Goal: Task Accomplishment & Management: Manage account settings

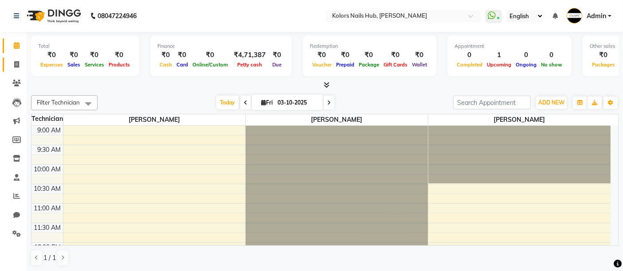
click at [15, 70] on link "Invoice" at bounding box center [13, 65] width 21 height 15
select select "7121"
select select "service"
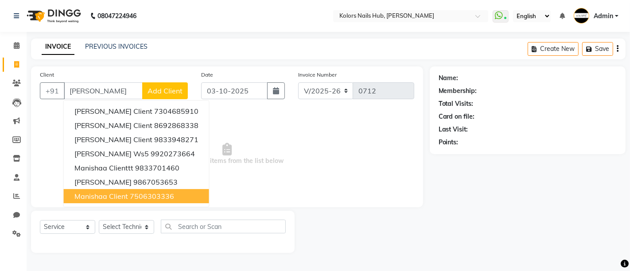
click at [111, 191] on button "Manishaa client 7506303336" at bounding box center [136, 196] width 145 height 14
type input "7506303336"
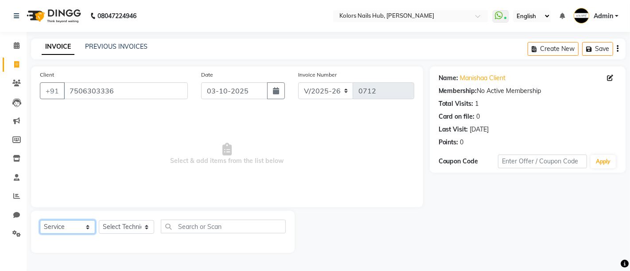
click at [82, 227] on select "Select Service Product Membership Package Voucher Prepaid Gift Card" at bounding box center [67, 227] width 55 height 14
click at [40, 220] on select "Select Service Product Membership Package Voucher Prepaid Gift Card" at bounding box center [67, 227] width 55 height 14
drag, startPoint x: 141, startPoint y: 225, endPoint x: 139, endPoint y: 212, distance: 13.1
click at [139, 212] on div "Select Service Product Membership Package Voucher Prepaid Gift Card Select Tech…" at bounding box center [163, 232] width 264 height 42
select select "59814"
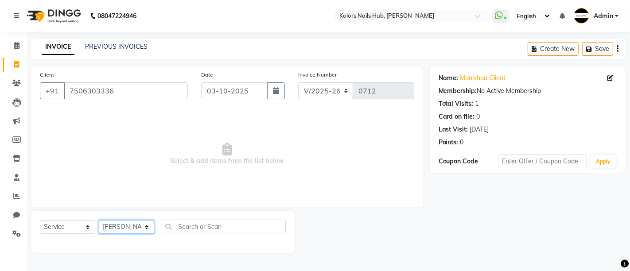
click at [99, 220] on select "Select Technician [PERSON_NAME] [PERSON_NAME]" at bounding box center [126, 227] width 55 height 14
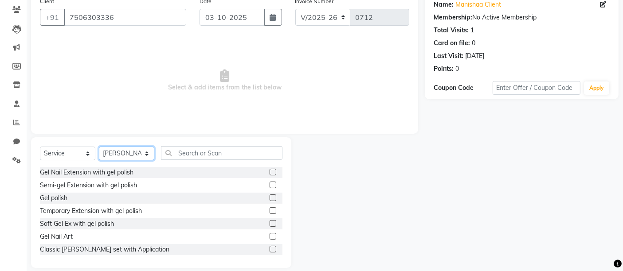
scroll to position [83, 0]
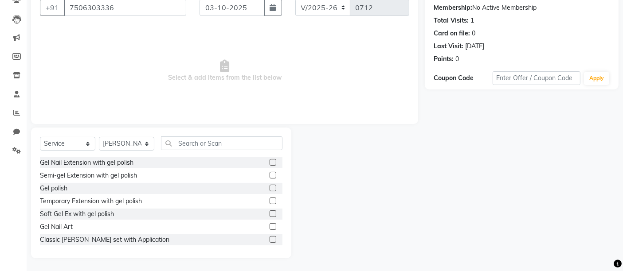
click at [270, 190] on label at bounding box center [273, 188] width 7 height 7
click at [270, 190] on input "checkbox" at bounding box center [273, 189] width 6 height 6
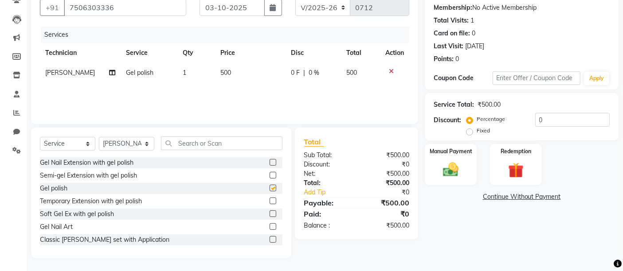
checkbox input "false"
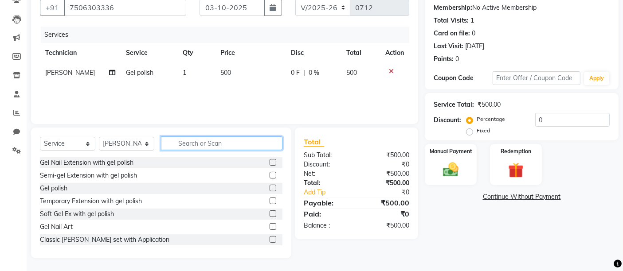
click at [235, 147] on input "text" at bounding box center [221, 144] width 121 height 14
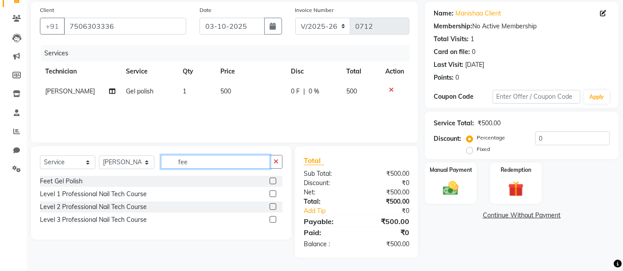
scroll to position [64, 0]
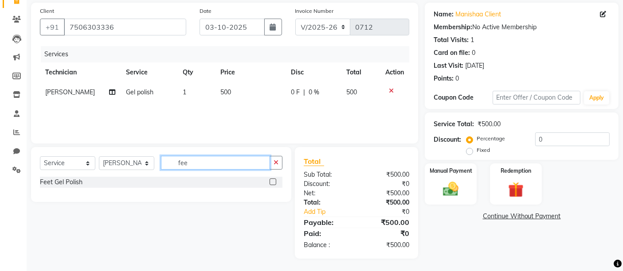
type input "fee"
click at [273, 179] on label at bounding box center [273, 182] width 7 height 7
click at [273, 180] on input "checkbox" at bounding box center [273, 183] width 6 height 6
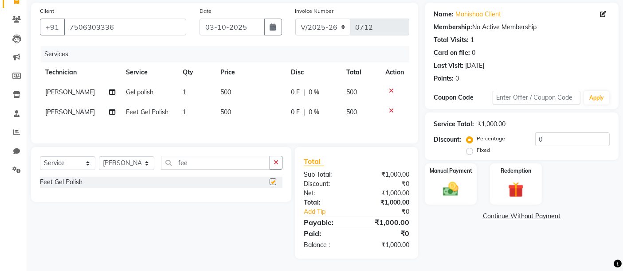
checkbox input "false"
click at [225, 95] on span "500" at bounding box center [225, 92] width 11 height 8
select select "59814"
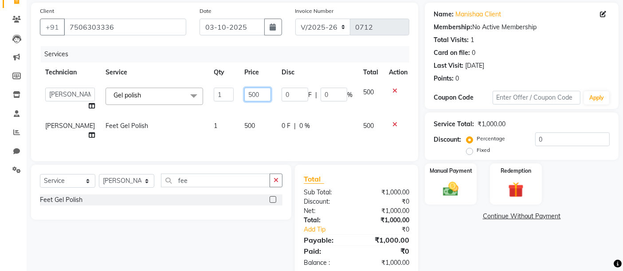
click at [253, 94] on input "500" at bounding box center [257, 95] width 27 height 14
type input "5"
type input "4"
type input "1000"
click at [246, 123] on div "Services Technician Service Qty Price Disc Total Action [PERSON_NAME] [PERSON_N…" at bounding box center [224, 99] width 369 height 106
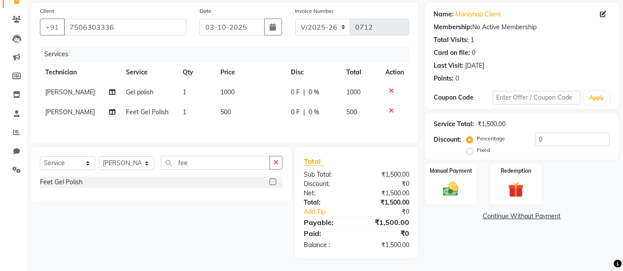
click at [246, 123] on div "Services Technician Service Qty Price Disc Total Action [PERSON_NAME] Gel polis…" at bounding box center [224, 90] width 369 height 89
click at [236, 112] on td "500" at bounding box center [250, 112] width 70 height 20
select select "59814"
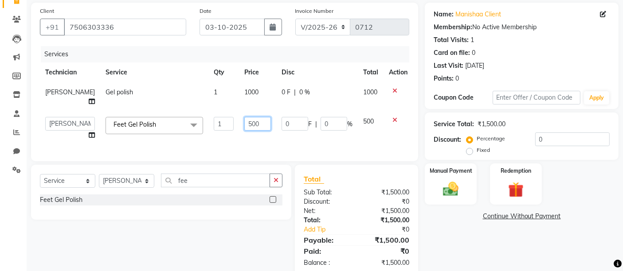
click at [256, 117] on input "500" at bounding box center [257, 124] width 27 height 14
type input "5"
type input "450"
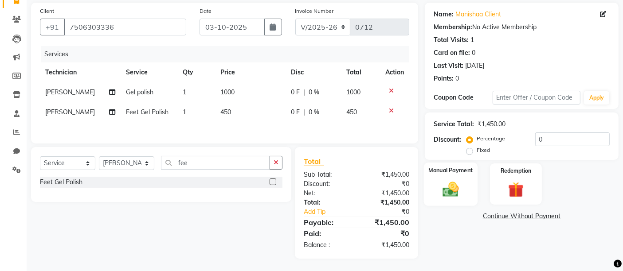
click at [458, 176] on div "Manual Payment" at bounding box center [451, 184] width 54 height 43
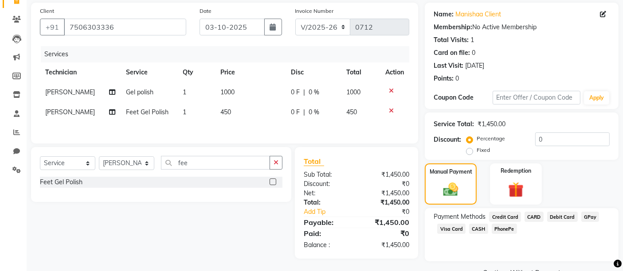
click at [587, 213] on span "GPay" at bounding box center [590, 217] width 18 height 10
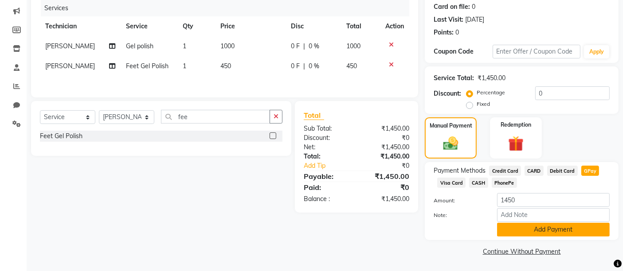
click at [580, 226] on button "Add Payment" at bounding box center [553, 230] width 113 height 14
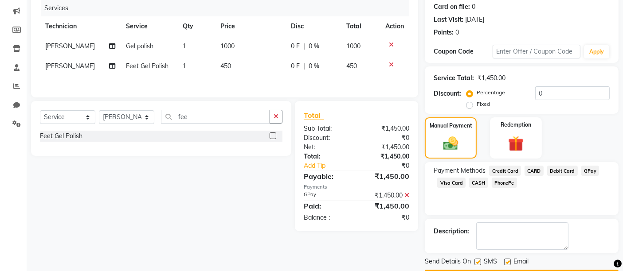
scroll to position [135, 0]
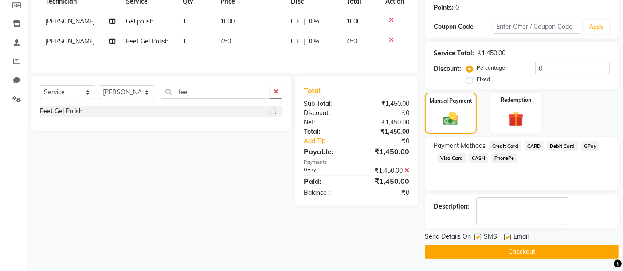
click at [565, 250] on button "Checkout" at bounding box center [522, 252] width 194 height 14
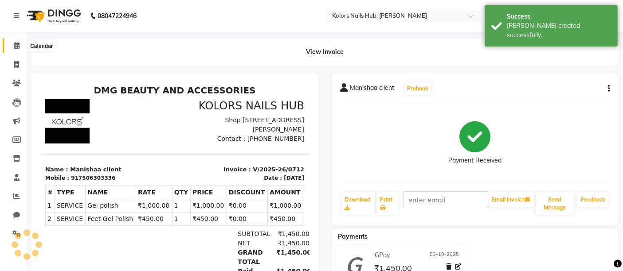
click at [9, 46] on span at bounding box center [17, 46] width 16 height 10
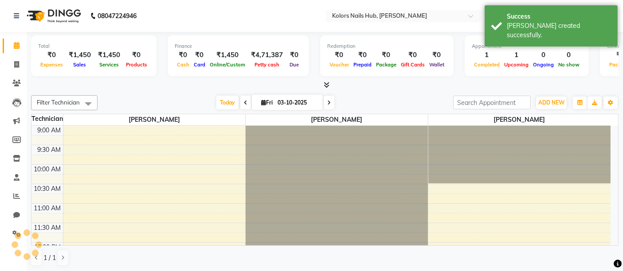
scroll to position [287, 0]
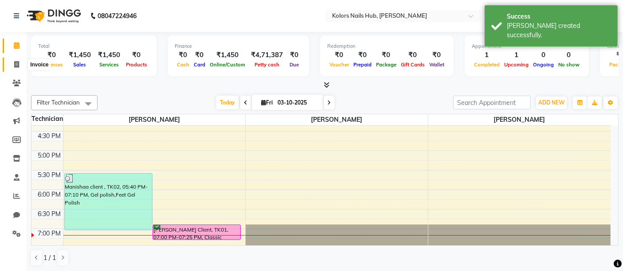
click at [15, 66] on icon at bounding box center [16, 64] width 5 height 7
select select "7121"
select select "service"
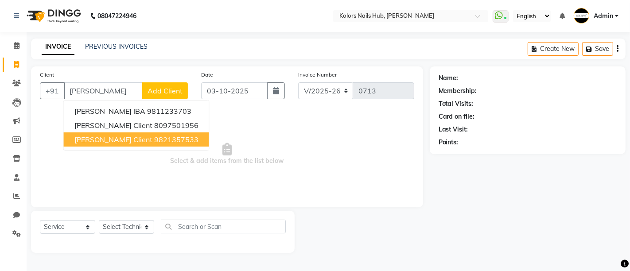
click at [142, 139] on span "[PERSON_NAME] Client" at bounding box center [113, 139] width 78 height 9
type input "9821357533"
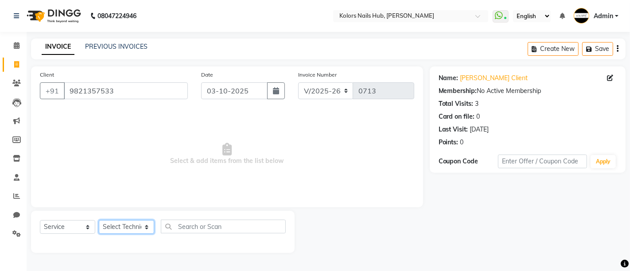
click at [135, 224] on select "Select Technician [PERSON_NAME] [PERSON_NAME]" at bounding box center [126, 227] width 55 height 14
select select "59814"
click at [99, 220] on select "Select Technician [PERSON_NAME] [PERSON_NAME]" at bounding box center [126, 227] width 55 height 14
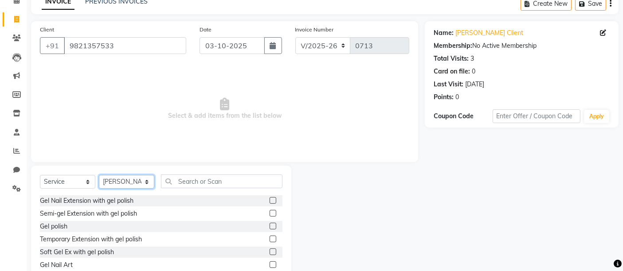
scroll to position [48, 0]
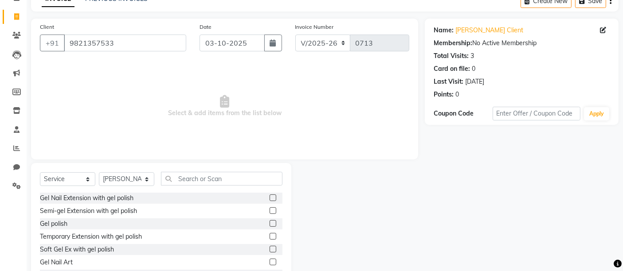
click at [270, 223] on label at bounding box center [273, 223] width 7 height 7
click at [270, 223] on input "checkbox" at bounding box center [273, 224] width 6 height 6
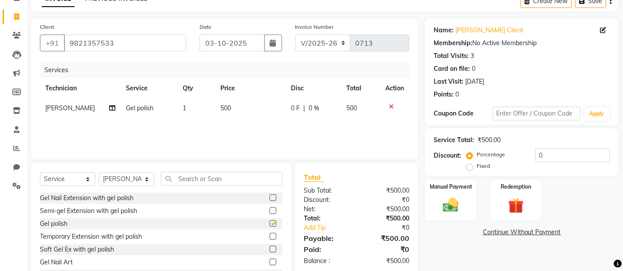
checkbox input "false"
click at [224, 110] on span "500" at bounding box center [225, 108] width 11 height 8
select select "59814"
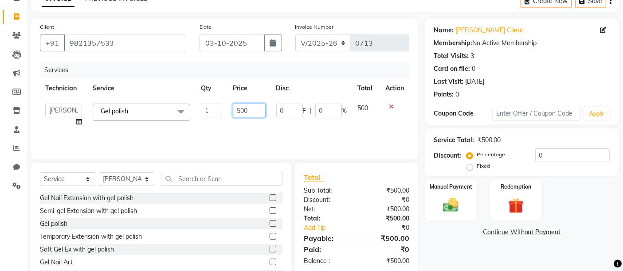
click at [254, 110] on input "500" at bounding box center [249, 111] width 32 height 14
type input "5"
type input "450"
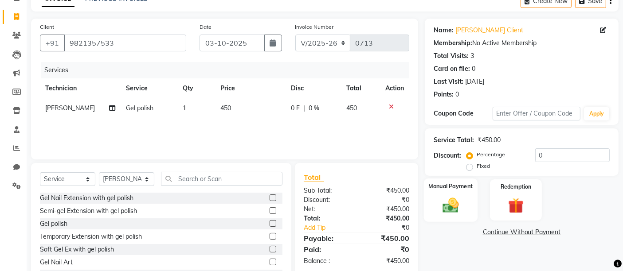
click at [447, 206] on img at bounding box center [451, 205] width 27 height 19
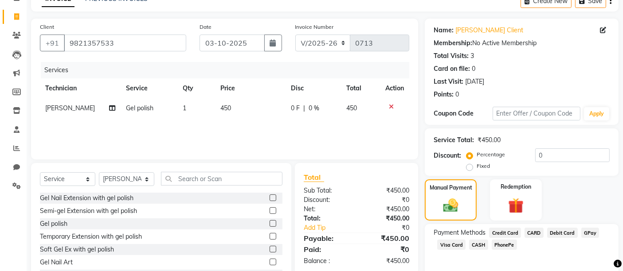
click at [593, 233] on span "GPay" at bounding box center [590, 233] width 18 height 10
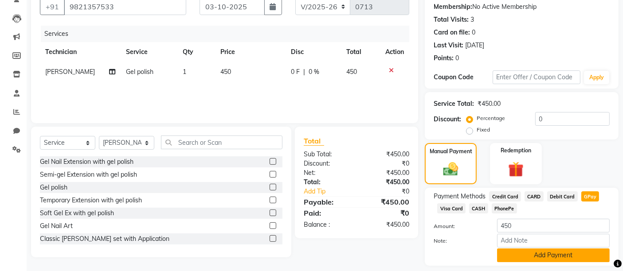
click at [587, 250] on button "Add Payment" at bounding box center [553, 256] width 113 height 14
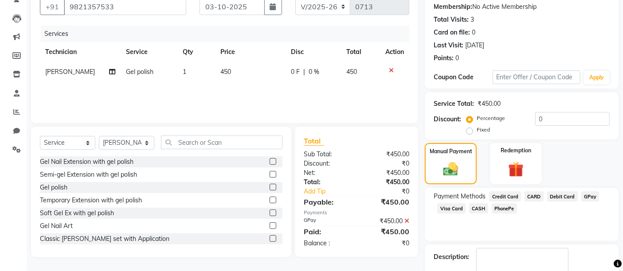
scroll to position [135, 0]
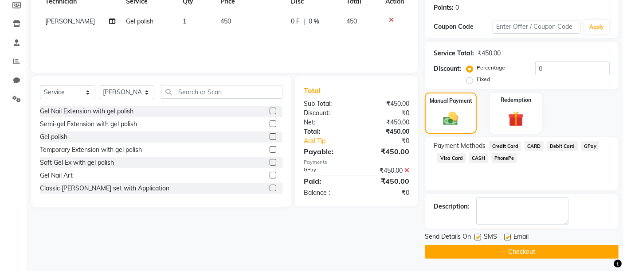
click at [561, 251] on button "Checkout" at bounding box center [522, 252] width 194 height 14
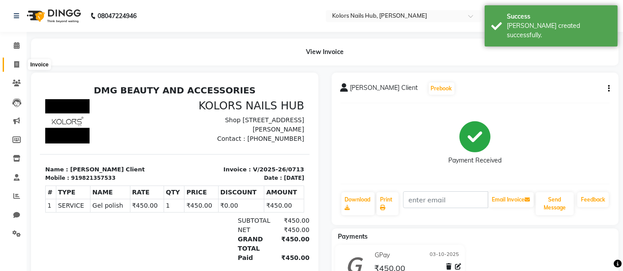
click at [10, 60] on span at bounding box center [17, 65] width 16 height 10
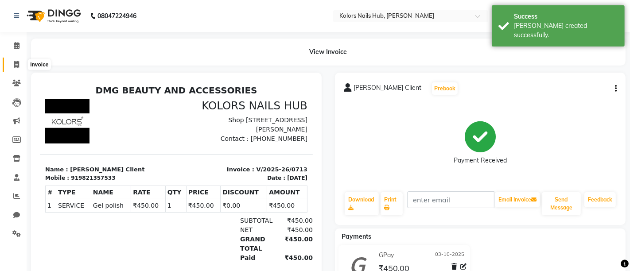
select select "7121"
select select "service"
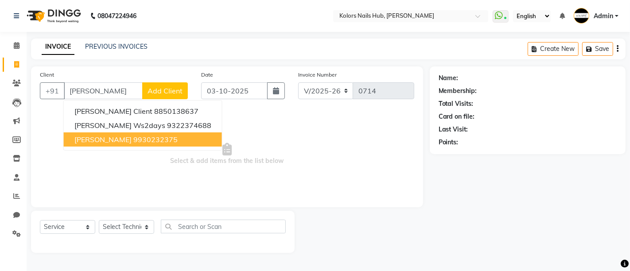
click at [135, 135] on ngb-highlight "9930232375" at bounding box center [155, 139] width 44 height 9
type input "9930232375"
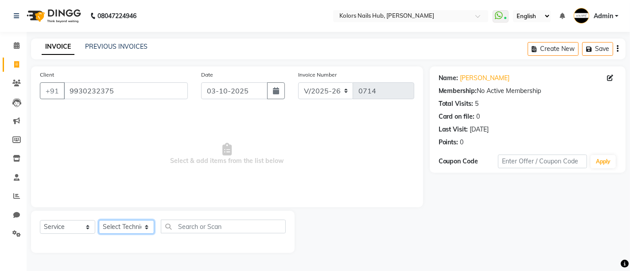
click at [133, 227] on select "Select Technician [PERSON_NAME] [PERSON_NAME]" at bounding box center [126, 227] width 55 height 14
select select "59815"
click at [99, 220] on select "Select Technician [PERSON_NAME] [PERSON_NAME]" at bounding box center [126, 227] width 55 height 14
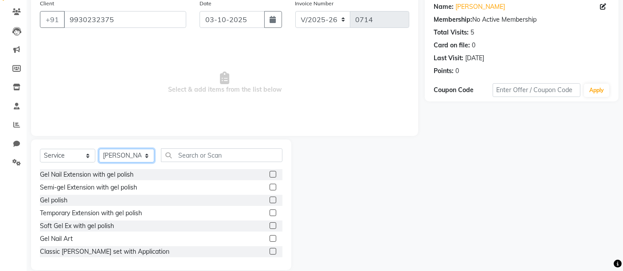
scroll to position [83, 0]
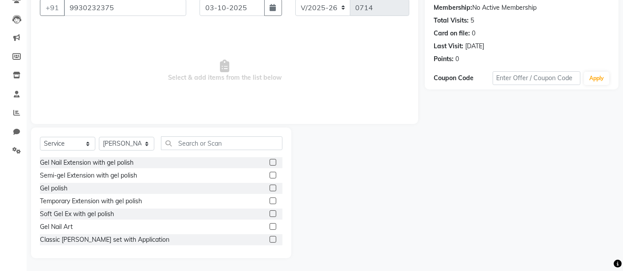
click at [270, 190] on label at bounding box center [273, 188] width 7 height 7
click at [270, 190] on input "checkbox" at bounding box center [273, 189] width 6 height 6
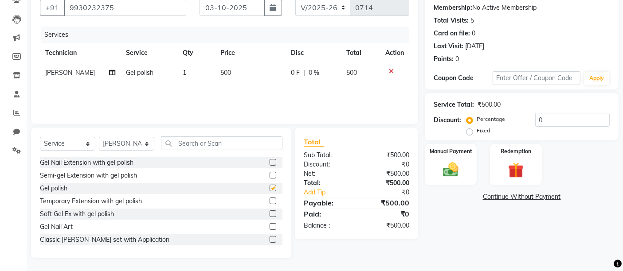
checkbox input "false"
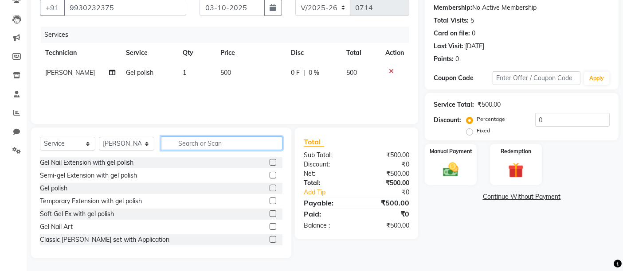
click at [234, 143] on input "text" at bounding box center [221, 144] width 121 height 14
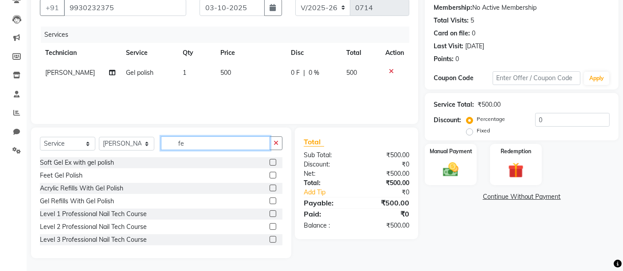
scroll to position [64, 0]
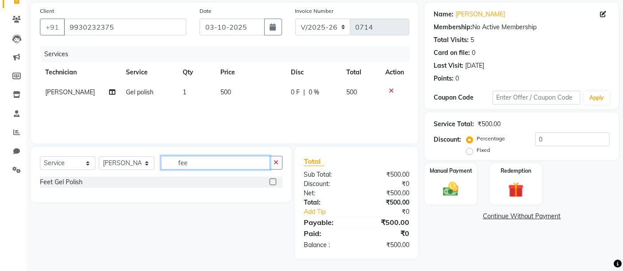
type input "fee"
click at [272, 182] on label at bounding box center [273, 182] width 7 height 7
click at [272, 182] on input "checkbox" at bounding box center [273, 183] width 6 height 6
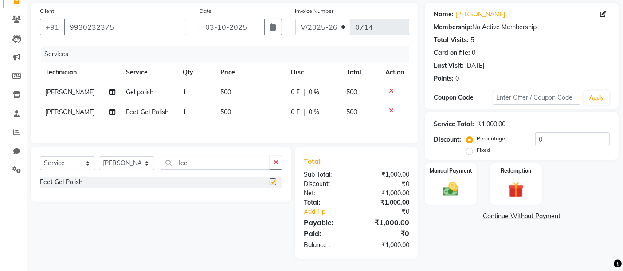
checkbox input "false"
click at [225, 94] on span "500" at bounding box center [225, 92] width 11 height 8
select select "59815"
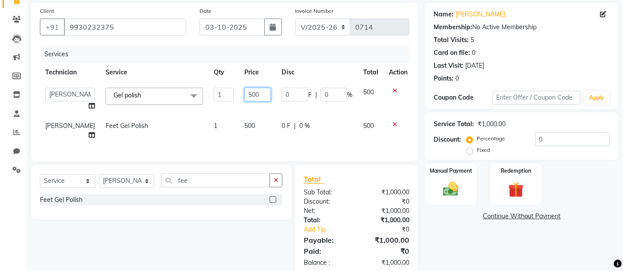
click at [248, 92] on input "500" at bounding box center [257, 95] width 27 height 14
type input "5"
type input "450"
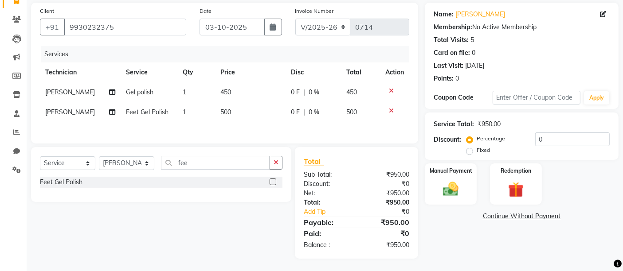
click at [269, 129] on div "Services Technician Service Qty Price Disc Total Action [PERSON_NAME] Gel polis…" at bounding box center [224, 90] width 369 height 89
drag, startPoint x: 259, startPoint y: 112, endPoint x: 238, endPoint y: 110, distance: 21.4
click at [238, 110] on td "500" at bounding box center [250, 112] width 70 height 20
select select "59815"
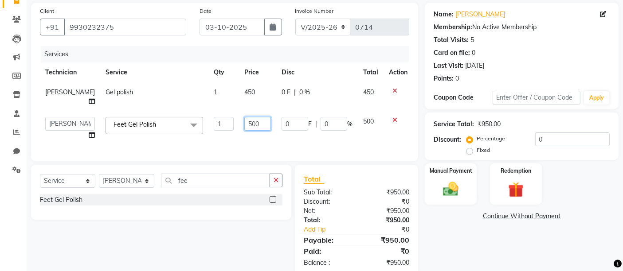
click at [244, 117] on input "500" at bounding box center [257, 124] width 27 height 14
click at [264, 117] on input "500" at bounding box center [257, 124] width 27 height 14
type input "5"
type input "450"
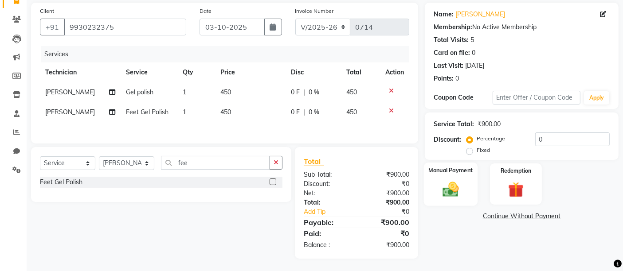
click at [442, 178] on div "Manual Payment" at bounding box center [451, 184] width 54 height 43
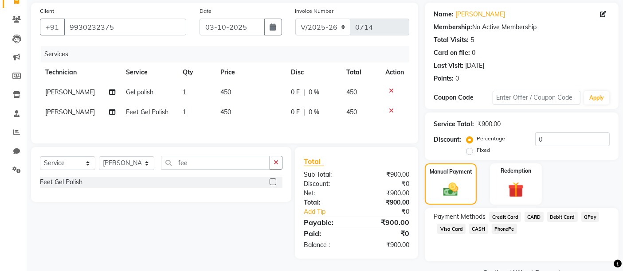
click at [588, 217] on span "GPay" at bounding box center [590, 217] width 18 height 10
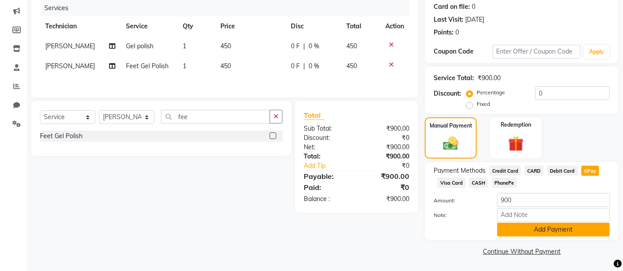
drag, startPoint x: 577, startPoint y: 237, endPoint x: 580, endPoint y: 230, distance: 7.3
click at [580, 230] on div "Payment Methods Credit Card CARD Debit Card GPay Visa Card CASH PhonePe Amount:…" at bounding box center [522, 201] width 194 height 78
click at [580, 230] on button "Add Payment" at bounding box center [553, 230] width 113 height 14
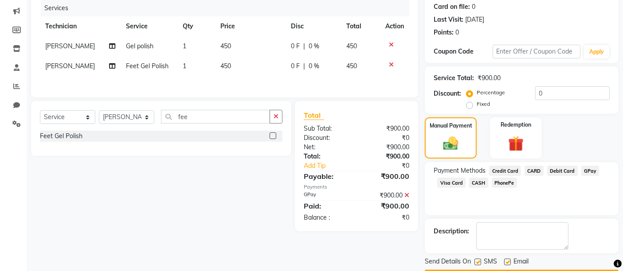
scroll to position [135, 0]
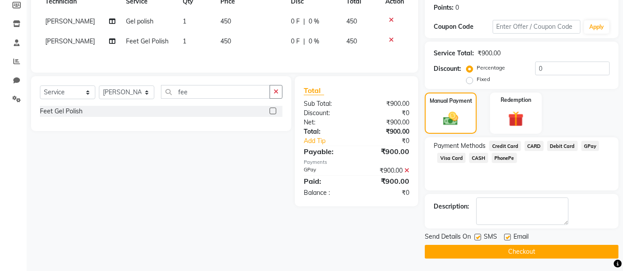
click at [565, 258] on button "Checkout" at bounding box center [522, 252] width 194 height 14
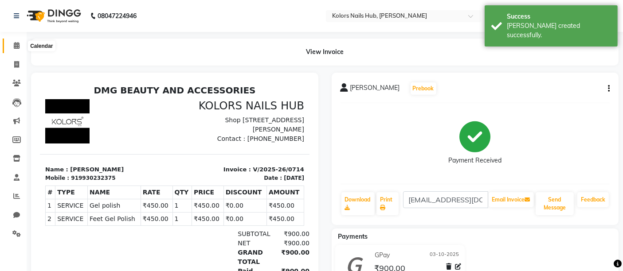
click at [19, 43] on icon at bounding box center [17, 45] width 6 height 7
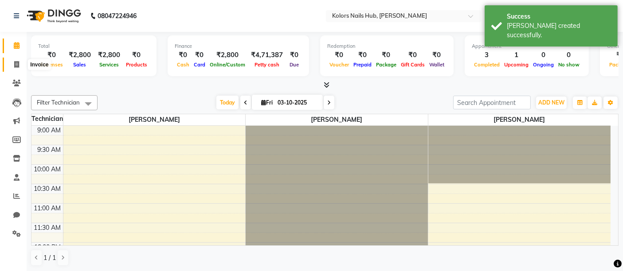
click at [20, 64] on span at bounding box center [17, 65] width 16 height 10
select select "7121"
select select "service"
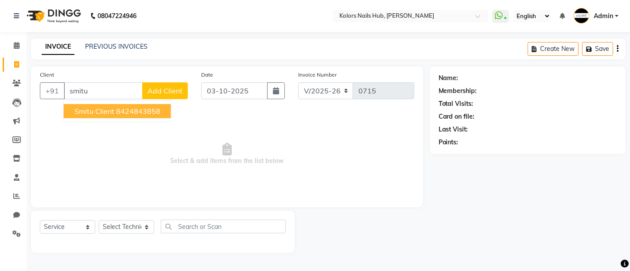
click at [153, 112] on ngb-highlight "8424843858" at bounding box center [138, 111] width 44 height 9
type input "8424843858"
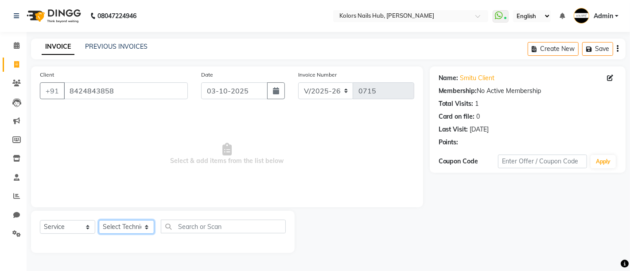
click at [134, 231] on select "Select Technician [PERSON_NAME] [PERSON_NAME]" at bounding box center [126, 227] width 55 height 14
select select "66923"
click at [99, 220] on select "Select Technician [PERSON_NAME] [PERSON_NAME]" at bounding box center [126, 227] width 55 height 14
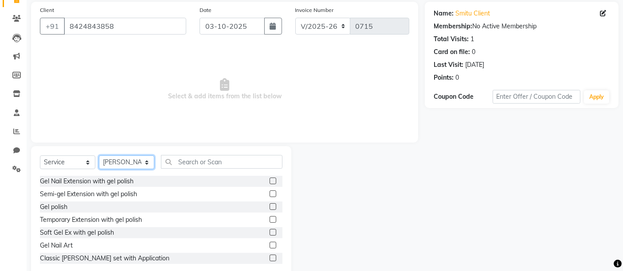
scroll to position [83, 0]
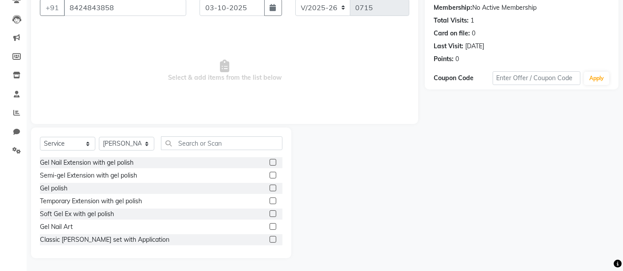
click at [270, 237] on label at bounding box center [273, 239] width 7 height 7
click at [270, 237] on input "checkbox" at bounding box center [273, 240] width 6 height 6
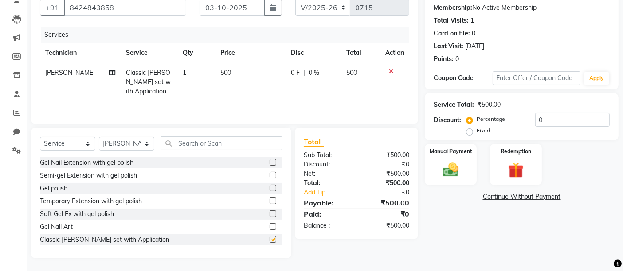
checkbox input "false"
click at [222, 68] on td "500" at bounding box center [250, 82] width 70 height 39
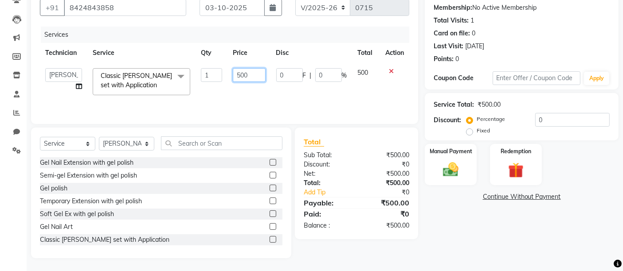
click at [241, 71] on input "500" at bounding box center [249, 75] width 32 height 14
type input "800"
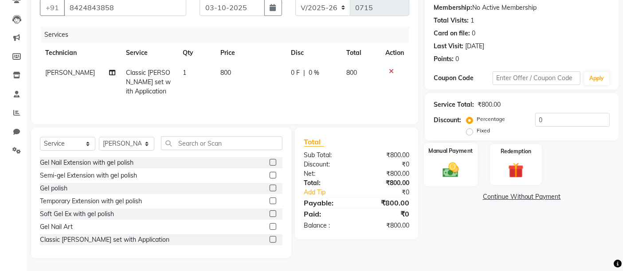
click at [461, 163] on img at bounding box center [451, 169] width 27 height 19
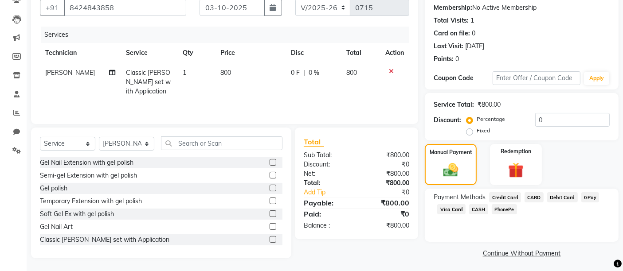
click at [586, 199] on span "GPay" at bounding box center [590, 197] width 18 height 10
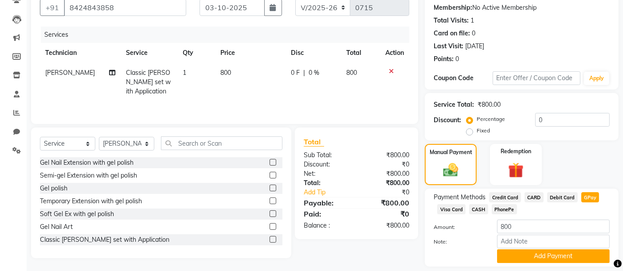
scroll to position [110, 0]
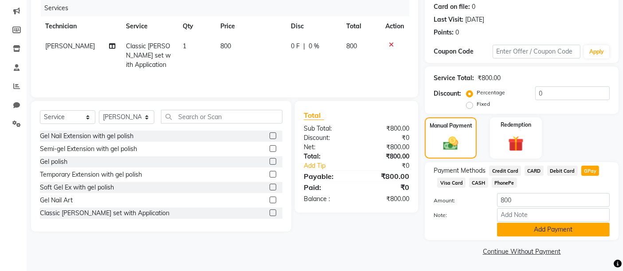
click at [536, 231] on button "Add Payment" at bounding box center [553, 230] width 113 height 14
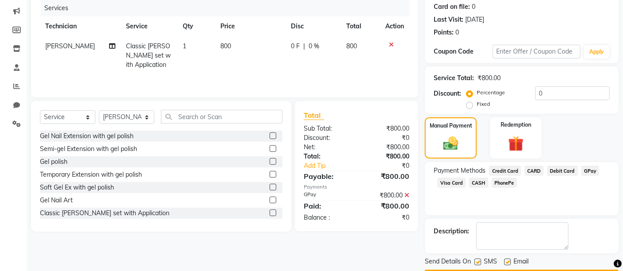
scroll to position [135, 0]
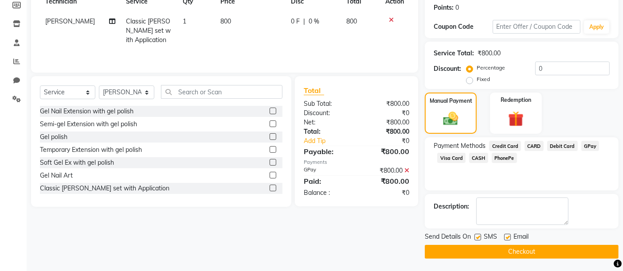
click at [524, 250] on button "Checkout" at bounding box center [522, 252] width 194 height 14
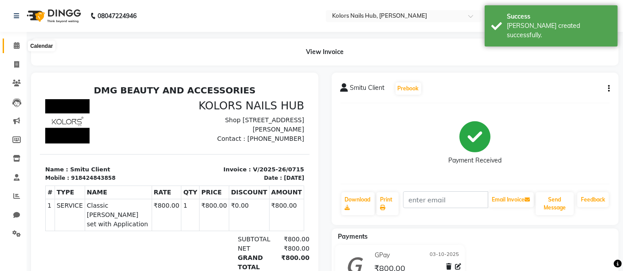
click at [16, 45] on icon at bounding box center [17, 45] width 6 height 7
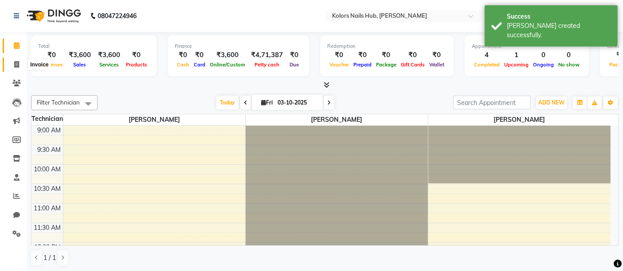
click at [20, 64] on span at bounding box center [17, 65] width 16 height 10
select select "7121"
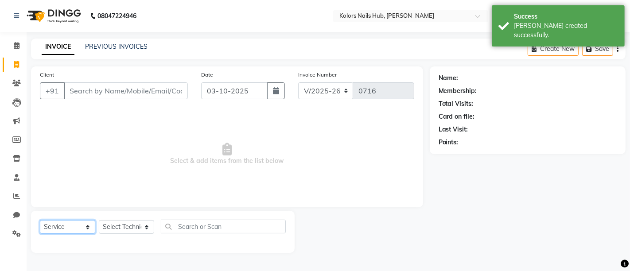
click at [64, 222] on select "Select Service Product Membership Package Voucher Prepaid Gift Card" at bounding box center [67, 227] width 55 height 14
select select "product"
click at [40, 220] on select "Select Service Product Membership Package Voucher Prepaid Gift Card" at bounding box center [67, 227] width 55 height 14
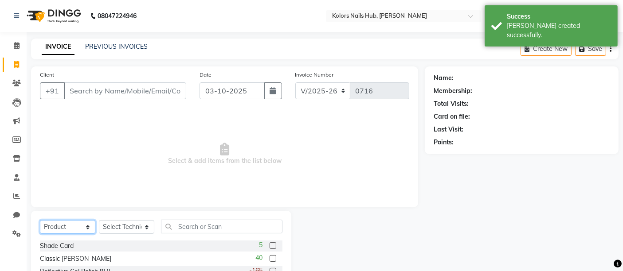
scroll to position [83, 0]
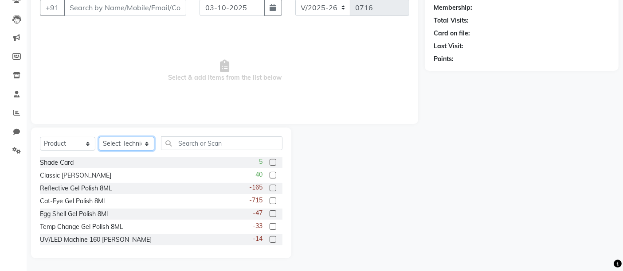
click at [131, 138] on select "Select Technician [PERSON_NAME] [PERSON_NAME]" at bounding box center [126, 144] width 55 height 14
select select "59814"
click at [99, 137] on select "Select Technician [PERSON_NAME] [PERSON_NAME]" at bounding box center [126, 144] width 55 height 14
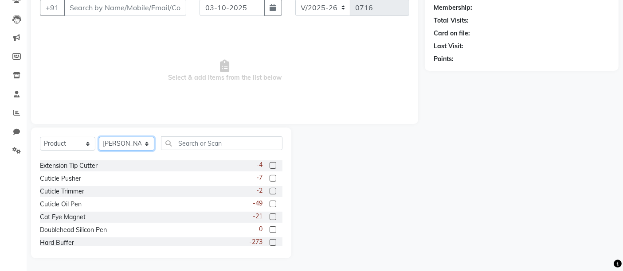
scroll to position [108, 0]
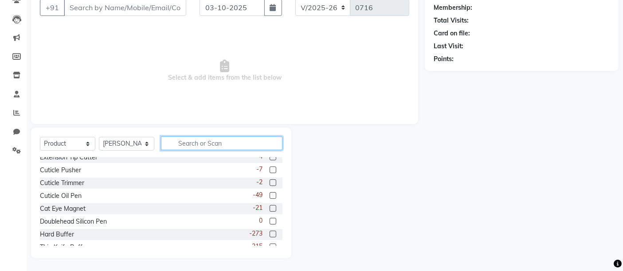
click at [225, 146] on input "text" at bounding box center [221, 144] width 121 height 14
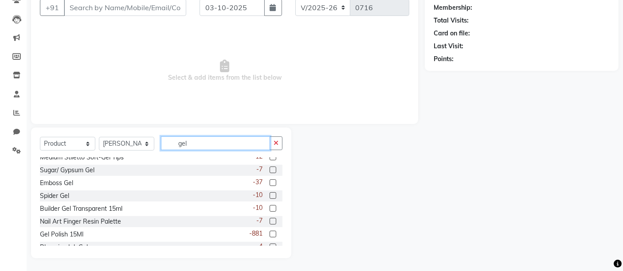
scroll to position [66, 0]
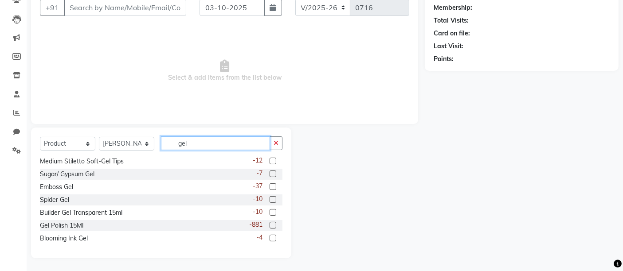
type input "gel"
click at [270, 223] on label at bounding box center [273, 225] width 7 height 7
click at [270, 223] on input "checkbox" at bounding box center [273, 226] width 6 height 6
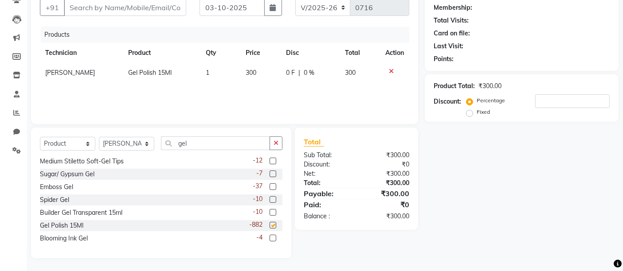
checkbox input "false"
click at [216, 71] on td "1" at bounding box center [220, 73] width 40 height 20
select select "59814"
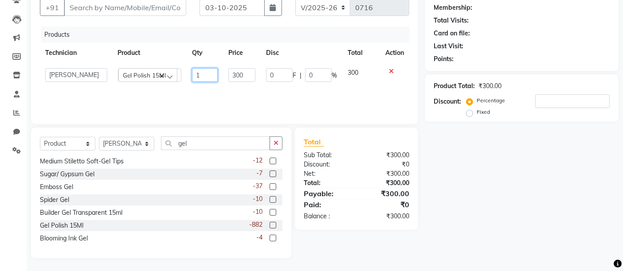
click at [211, 72] on input "1" at bounding box center [205, 75] width 26 height 14
type input "4"
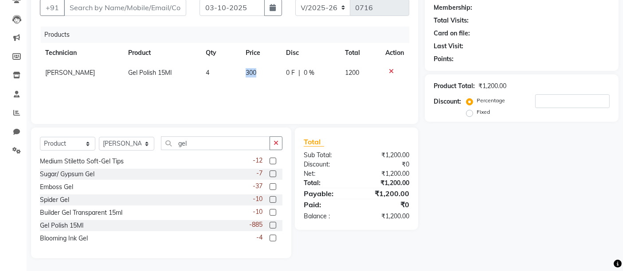
click at [246, 75] on span "300" at bounding box center [251, 73] width 11 height 8
select select "59814"
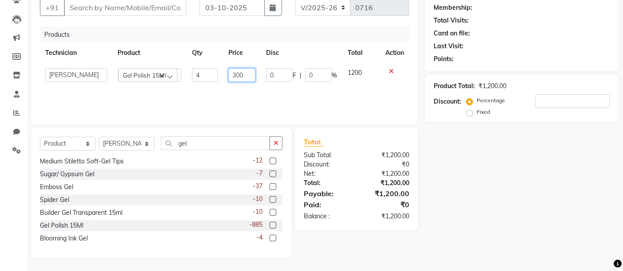
click at [246, 75] on input "300" at bounding box center [241, 75] width 27 height 14
type input "3"
type input "100"
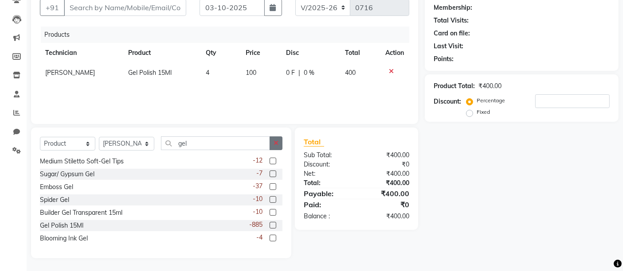
click at [277, 141] on icon "button" at bounding box center [276, 143] width 5 height 6
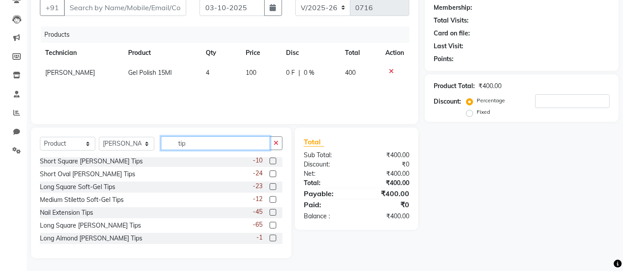
scroll to position [27, 0]
type input "tip"
click at [270, 171] on label at bounding box center [273, 174] width 7 height 7
click at [270, 172] on input "checkbox" at bounding box center [273, 175] width 6 height 6
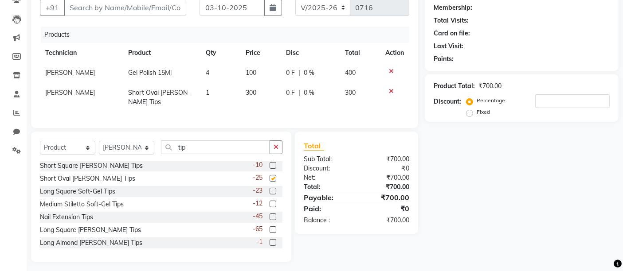
checkbox input "false"
click at [270, 169] on label at bounding box center [273, 165] width 7 height 7
click at [270, 169] on input "checkbox" at bounding box center [273, 166] width 6 height 6
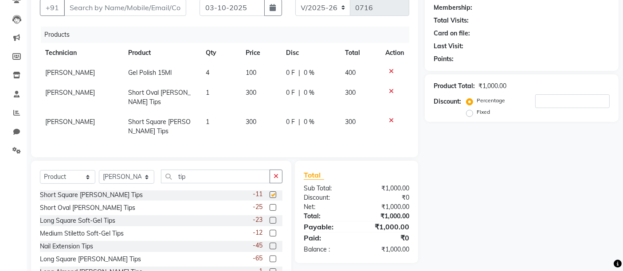
checkbox input "false"
click at [211, 93] on td "1" at bounding box center [220, 97] width 40 height 29
select select "59814"
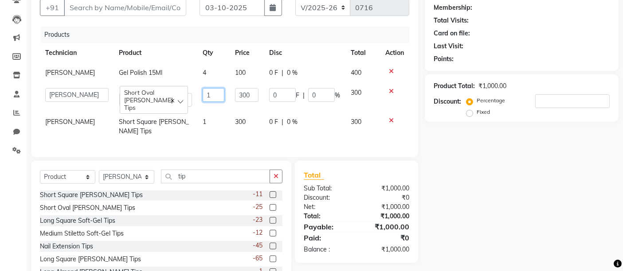
click at [216, 93] on input "1" at bounding box center [214, 95] width 22 height 14
type input "2"
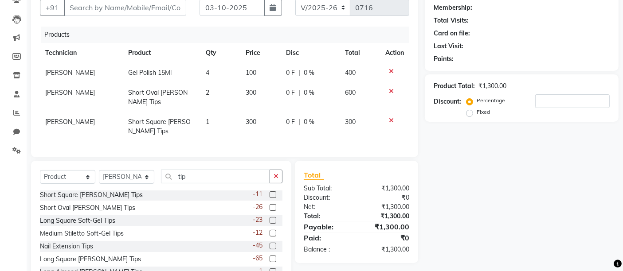
click at [209, 116] on td "1" at bounding box center [220, 126] width 40 height 29
select select "59814"
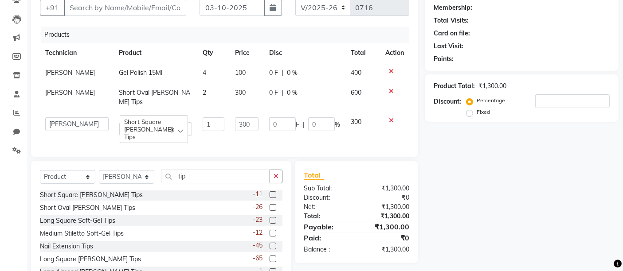
click at [209, 116] on td "1" at bounding box center [213, 126] width 32 height 29
click at [209, 122] on input "1" at bounding box center [214, 124] width 22 height 14
type input "3"
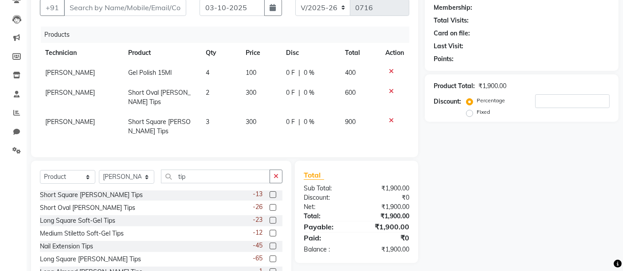
click at [237, 91] on tr "[PERSON_NAME] Oval [PERSON_NAME] Tips 2 300 0 F | 0 % 600" at bounding box center [224, 97] width 369 height 29
click at [246, 91] on span "300" at bounding box center [251, 93] width 11 height 8
select select "59814"
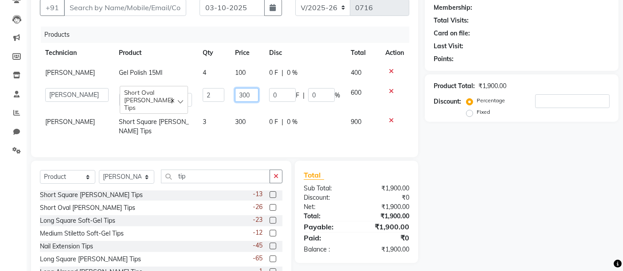
click at [246, 91] on input "300" at bounding box center [247, 95] width 24 height 14
type input "3"
type input "150"
click at [244, 117] on td "300" at bounding box center [247, 126] width 35 height 29
select select "59814"
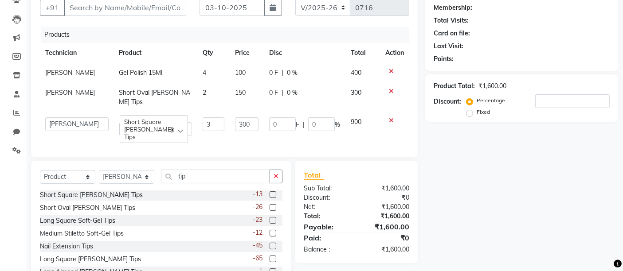
click at [244, 117] on input "300" at bounding box center [247, 124] width 24 height 14
type input "3"
type input "150"
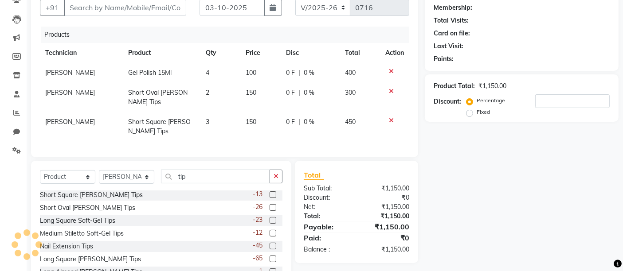
click at [465, 174] on div "Name: Membership: Total Visits: Card on file: Last Visit: Points: Product Total…" at bounding box center [525, 137] width 200 height 309
click at [160, 0] on input "Client" at bounding box center [125, 7] width 122 height 17
type input "n"
type input "0"
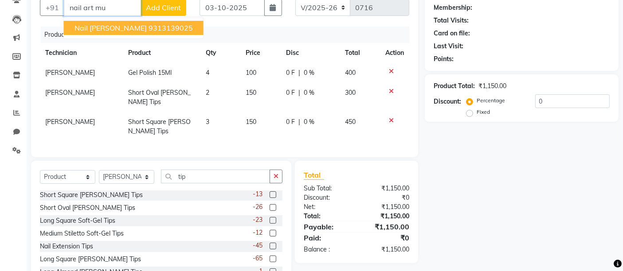
click at [161, 24] on ngb-highlight "9313139025" at bounding box center [171, 27] width 44 height 9
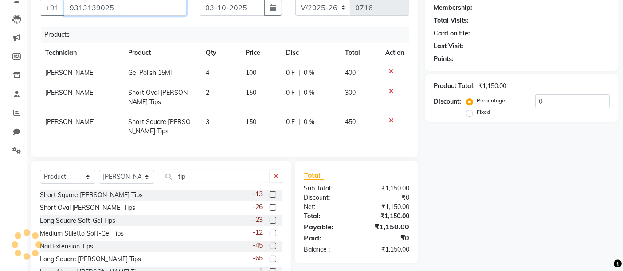
type input "9313139025"
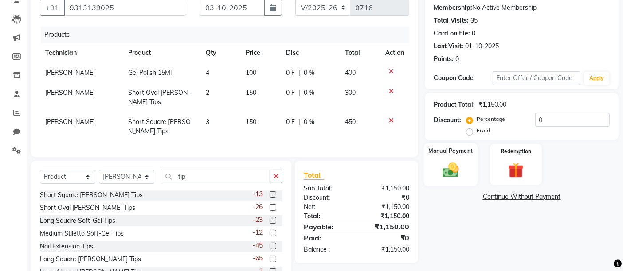
click at [448, 169] on img at bounding box center [451, 169] width 27 height 19
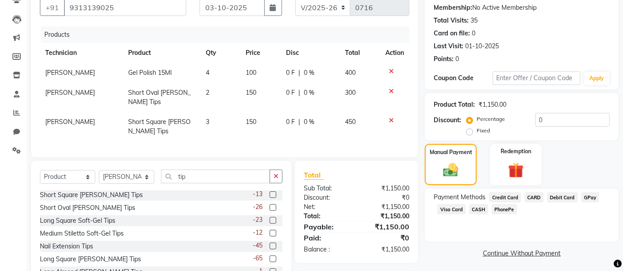
click at [583, 197] on span "GPay" at bounding box center [590, 197] width 18 height 10
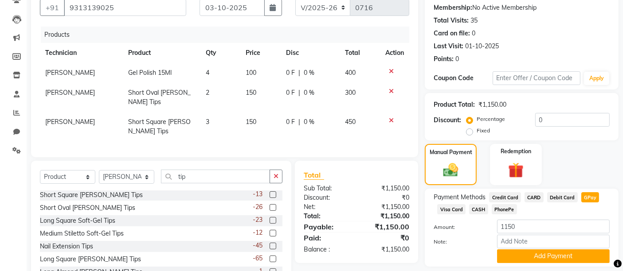
scroll to position [124, 0]
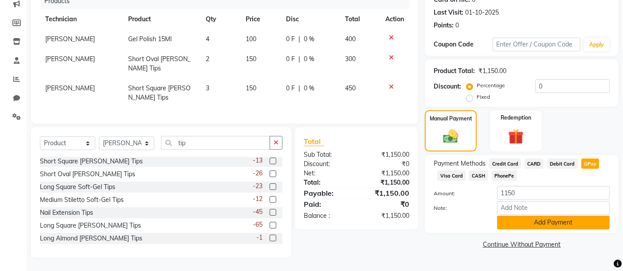
click at [569, 217] on button "Add Payment" at bounding box center [553, 223] width 113 height 14
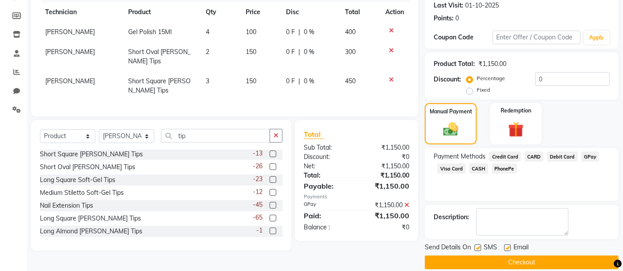
scroll to position [135, 0]
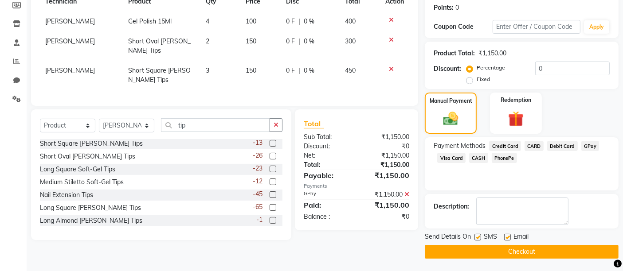
click at [547, 251] on button "Checkout" at bounding box center [522, 252] width 194 height 14
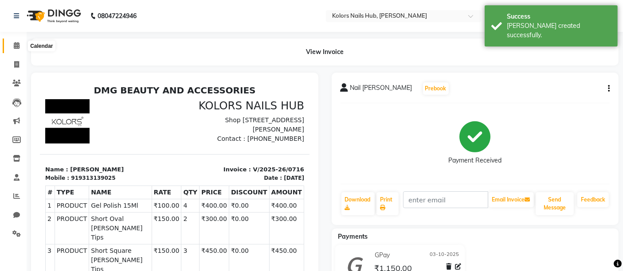
click at [19, 46] on icon at bounding box center [17, 45] width 6 height 7
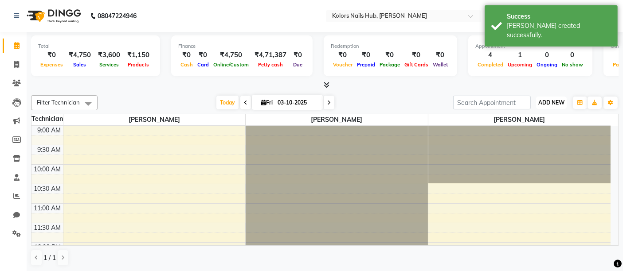
click at [553, 107] on button "ADD NEW Toggle Dropdown" at bounding box center [551, 103] width 31 height 12
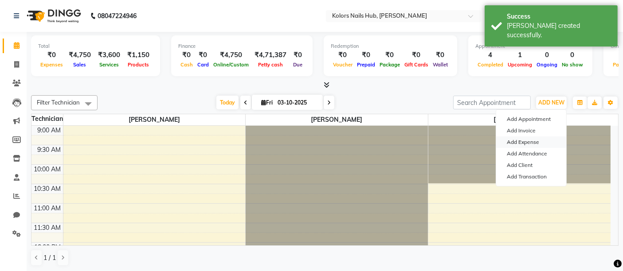
click at [540, 141] on link "Add Expense" at bounding box center [531, 143] width 70 height 12
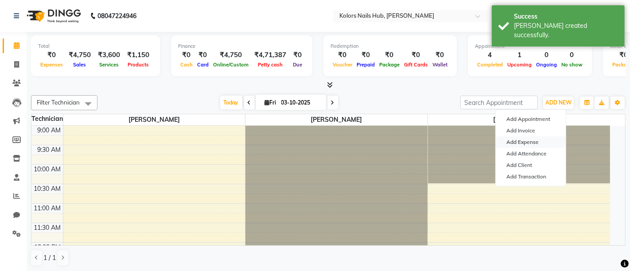
select select "1"
select select "6199"
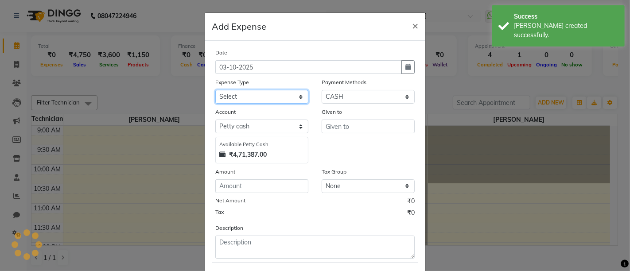
click at [272, 99] on select "Select Advance Salary Bank charges Car maintenance Cash transfer to bank Cash t…" at bounding box center [261, 97] width 93 height 14
select select "8"
click at [272, 99] on select "Select Advance Salary Bank charges Car maintenance Cash transfer to bank Cash t…" at bounding box center [261, 97] width 93 height 14
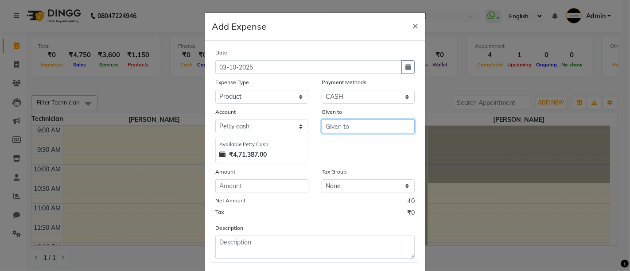
click at [344, 126] on input "text" at bounding box center [368, 127] width 93 height 14
type input "nail"
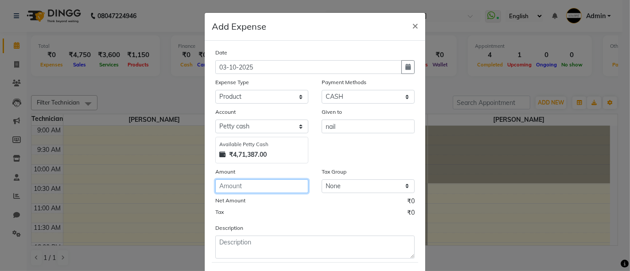
click at [273, 182] on input "number" at bounding box center [261, 187] width 93 height 14
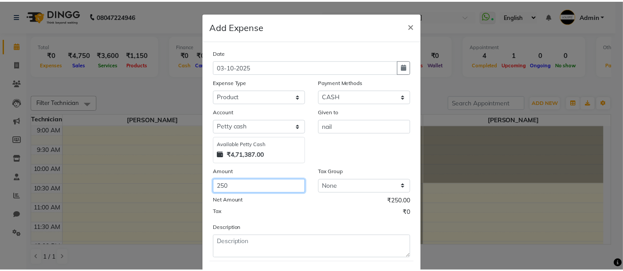
scroll to position [45, 0]
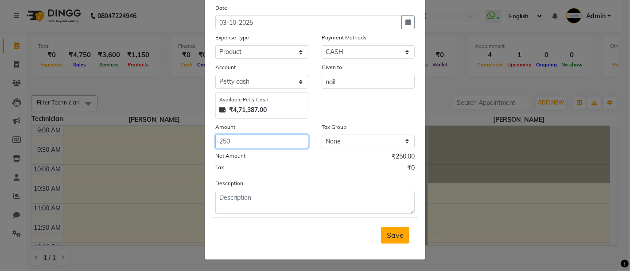
type input "250"
click at [387, 232] on span "Save" at bounding box center [395, 235] width 17 height 9
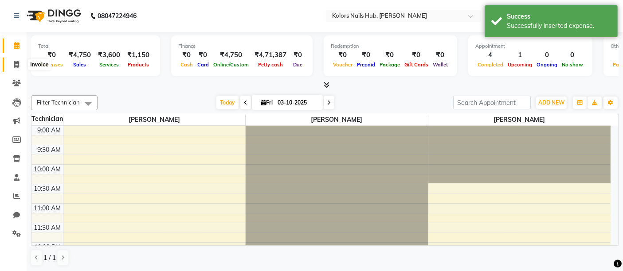
click at [18, 67] on icon at bounding box center [16, 64] width 5 height 7
select select "7121"
select select "service"
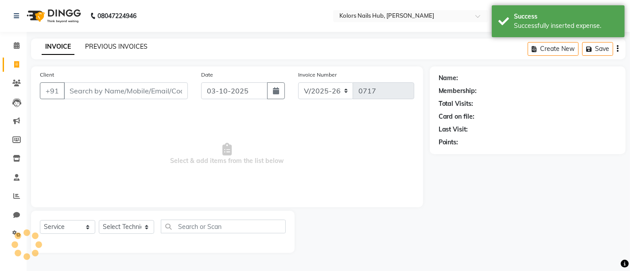
click at [108, 47] on link "PREVIOUS INVOICES" at bounding box center [116, 47] width 63 height 8
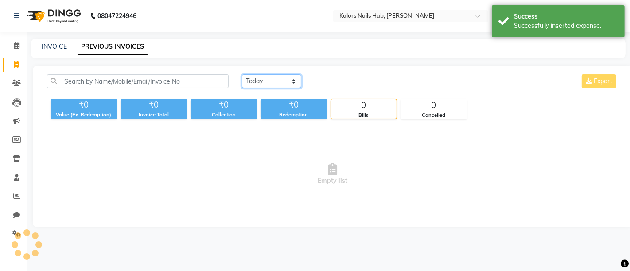
click at [274, 78] on select "[DATE] [DATE] Custom Range" at bounding box center [271, 81] width 59 height 14
select select "[DATE]"
click at [242, 74] on select "[DATE] [DATE] Custom Range" at bounding box center [271, 81] width 59 height 14
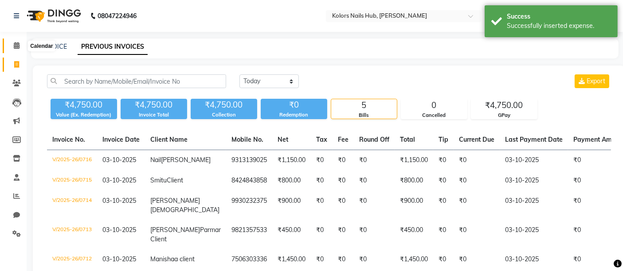
click at [12, 43] on span at bounding box center [17, 46] width 16 height 10
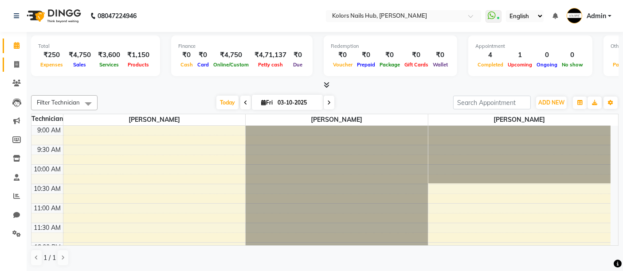
click at [22, 65] on span at bounding box center [17, 65] width 16 height 10
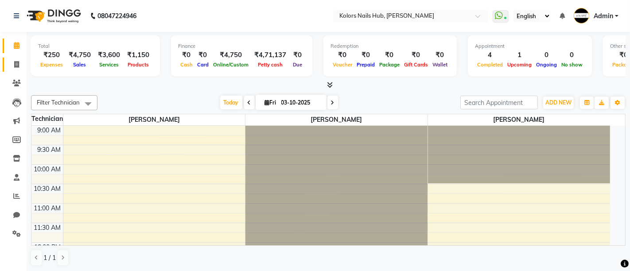
select select "7121"
select select "service"
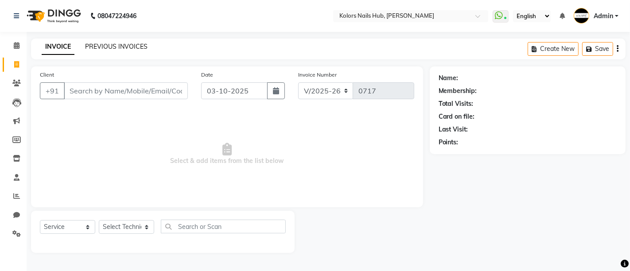
click at [130, 47] on link "PREVIOUS INVOICES" at bounding box center [116, 47] width 63 height 8
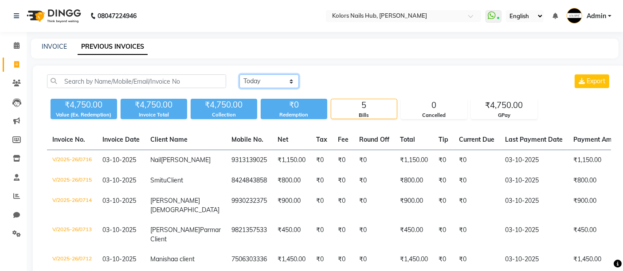
click at [275, 84] on select "[DATE] [DATE] Custom Range" at bounding box center [268, 81] width 59 height 14
click at [239, 74] on select "[DATE] [DATE] Custom Range" at bounding box center [268, 81] width 59 height 14
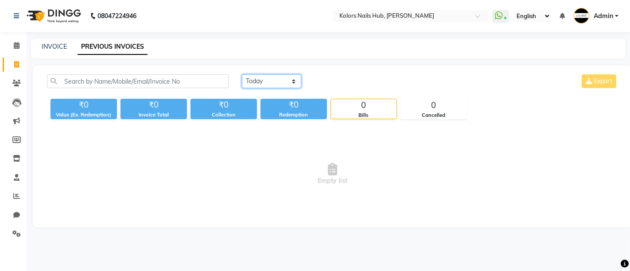
click at [277, 82] on select "[DATE] [DATE] Custom Range" at bounding box center [271, 81] width 59 height 14
select select "range"
click at [242, 74] on select "[DATE] [DATE] Custom Range" at bounding box center [271, 81] width 59 height 14
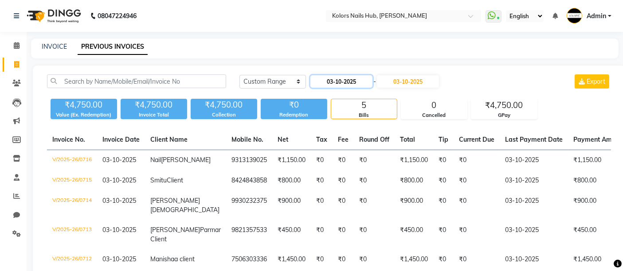
click at [342, 84] on input "03-10-2025" at bounding box center [341, 81] width 62 height 12
select select "10"
select select "2025"
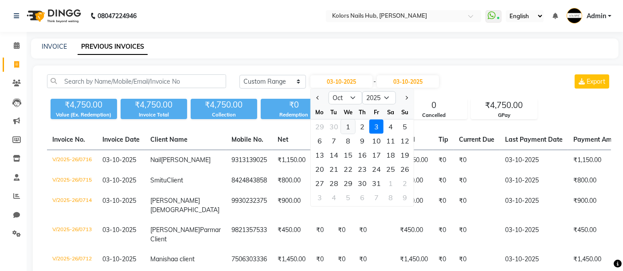
click at [344, 126] on div "1" at bounding box center [348, 127] width 14 height 14
type input "01-10-2025"
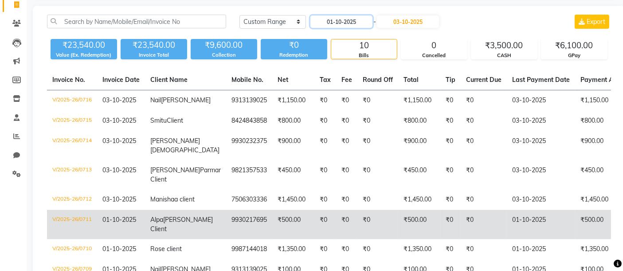
scroll to position [12, 0]
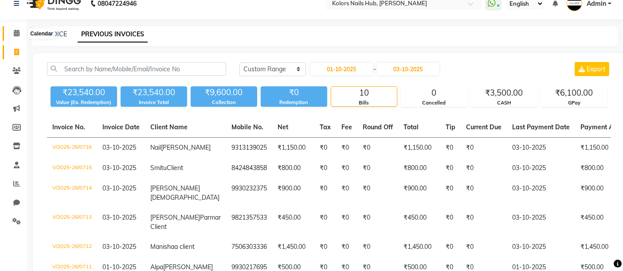
click at [16, 33] on icon at bounding box center [17, 33] width 6 height 7
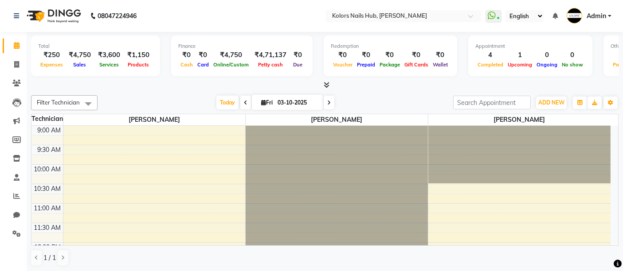
click at [329, 104] on span at bounding box center [329, 103] width 11 height 14
type input "04-10-2025"
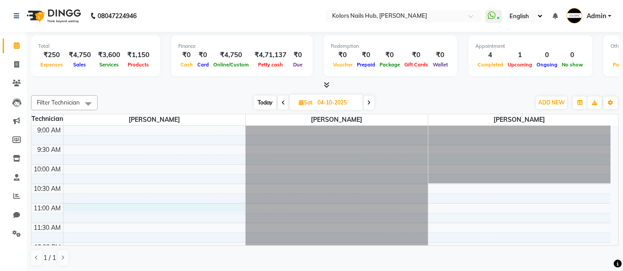
select select "59814"
select select "tentative"
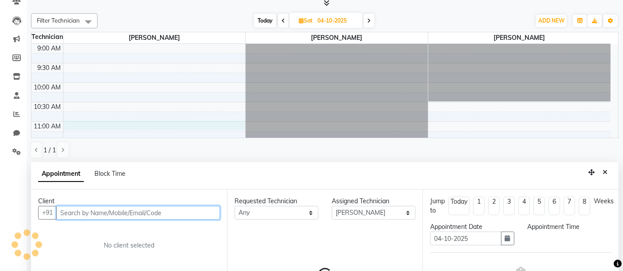
select select "660"
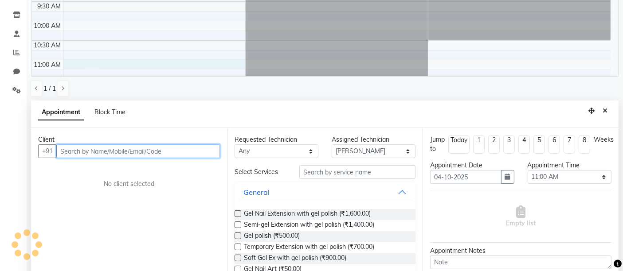
scroll to position [158, 0]
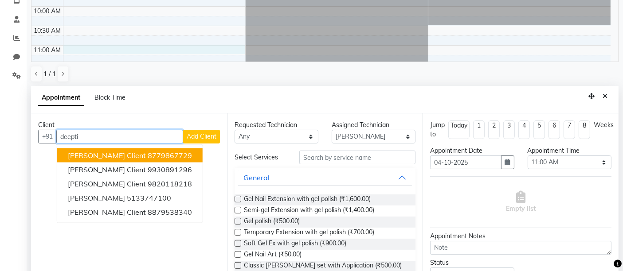
click at [157, 155] on ngb-highlight "8779867729" at bounding box center [170, 155] width 44 height 9
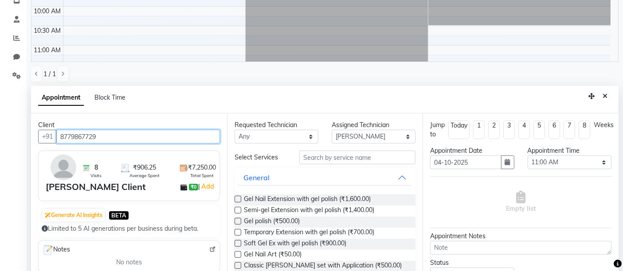
type input "8779867729"
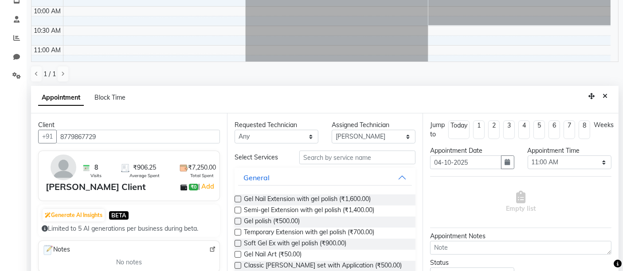
click at [239, 221] on label at bounding box center [238, 221] width 7 height 7
click at [239, 221] on input "checkbox" at bounding box center [238, 222] width 6 height 6
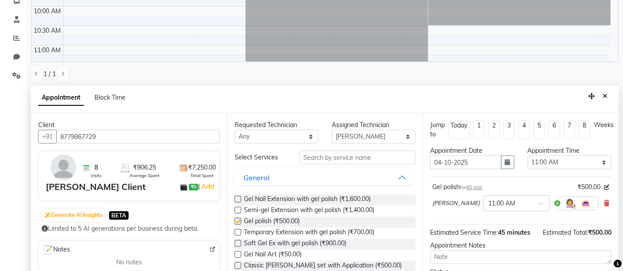
checkbox input "false"
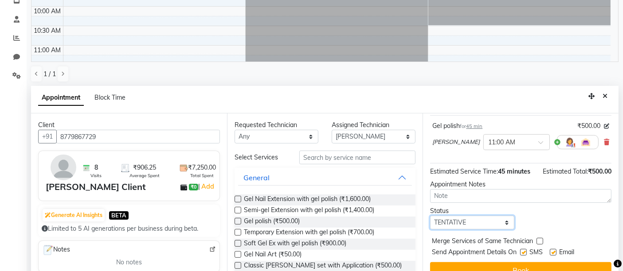
drag, startPoint x: 504, startPoint y: 219, endPoint x: 494, endPoint y: 199, distance: 23.0
click at [494, 199] on div "Jump to [DATE] 1 2 3 4 5 6 7 8 Weeks Appointment Date [DATE] Appointment Time S…" at bounding box center [520, 199] width 196 height 172
select select "confirm booking"
click at [430, 216] on select "Select TENTATIVE CONFIRM UPCOMING" at bounding box center [472, 223] width 84 height 14
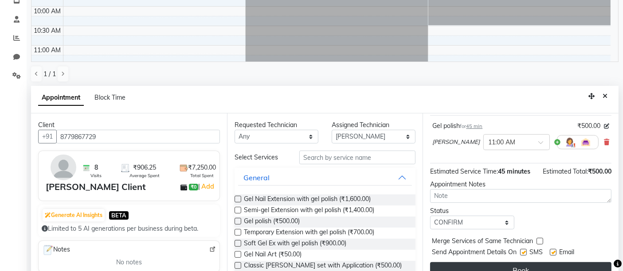
click at [503, 266] on button "Book" at bounding box center [520, 270] width 181 height 16
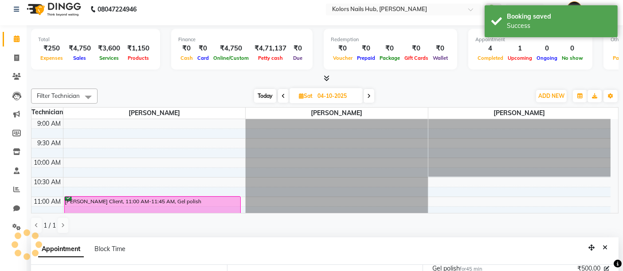
scroll to position [0, 0]
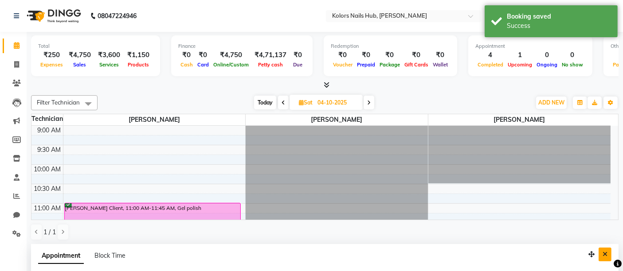
click at [605, 251] on icon "Close" at bounding box center [604, 254] width 5 height 6
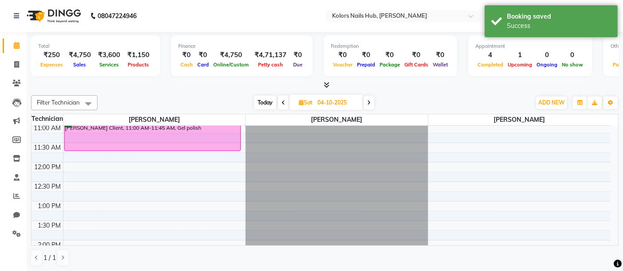
scroll to position [76, 0]
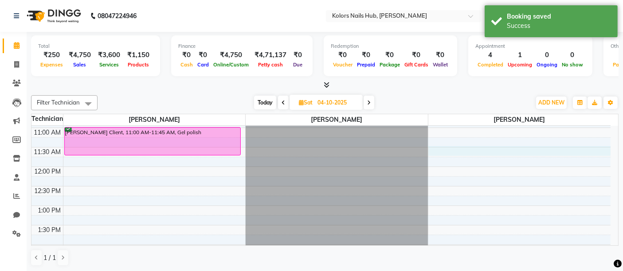
select select "66923"
select select "690"
select select "tentative"
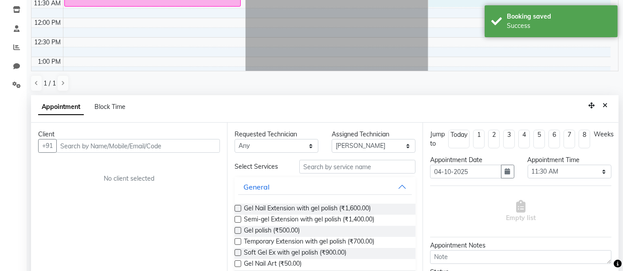
scroll to position [158, 0]
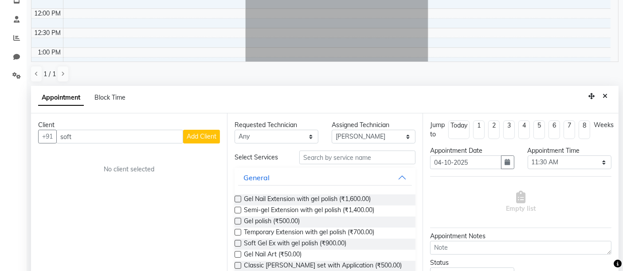
click at [180, 155] on div "Client +91 soft Add Client No client selected" at bounding box center [129, 199] width 196 height 172
click at [160, 130] on input "soft" at bounding box center [119, 137] width 127 height 14
type input "s"
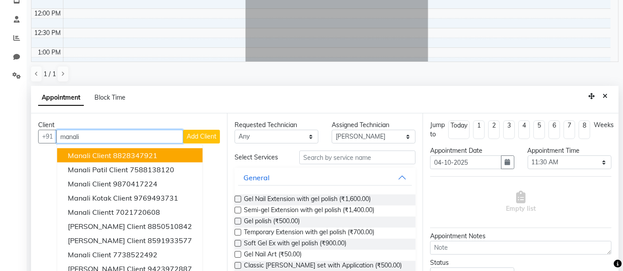
click at [167, 158] on button "Manali Client 8828347921" at bounding box center [129, 156] width 145 height 14
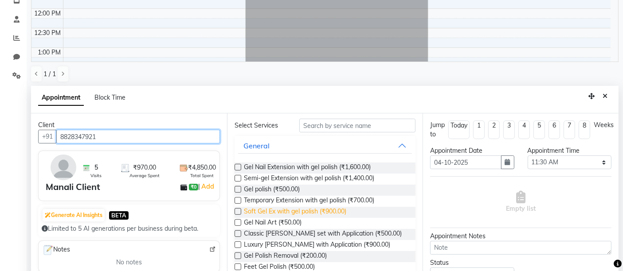
scroll to position [31, 0]
type input "8828347921"
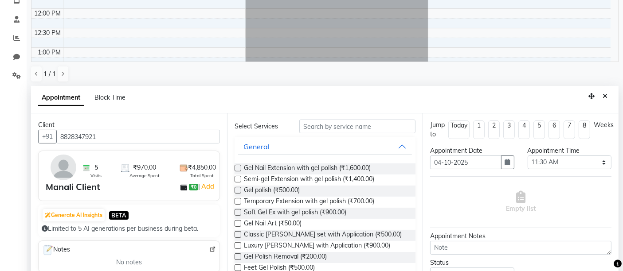
click at [237, 210] on label at bounding box center [238, 212] width 7 height 7
click at [237, 211] on input "checkbox" at bounding box center [238, 214] width 6 height 6
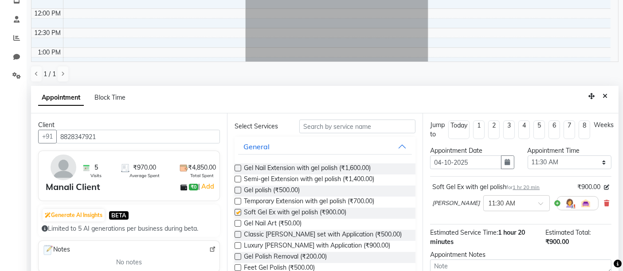
checkbox input "false"
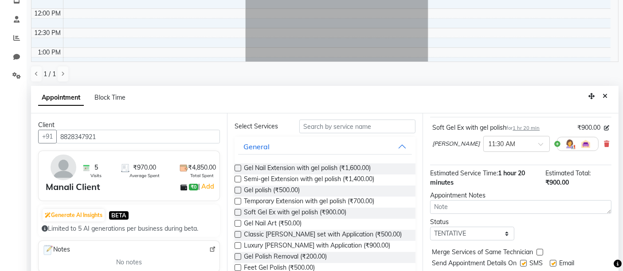
scroll to position [63, 0]
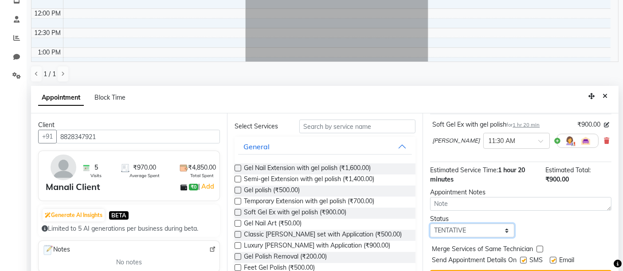
click at [472, 227] on select "Select TENTATIVE CONFIRM UPCOMING" at bounding box center [472, 231] width 84 height 14
select select "confirm booking"
click at [430, 224] on select "Select TENTATIVE CONFIRM UPCOMING" at bounding box center [472, 231] width 84 height 14
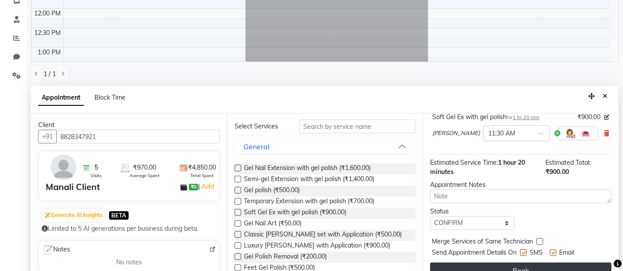
click at [489, 266] on button "Book" at bounding box center [520, 271] width 181 height 16
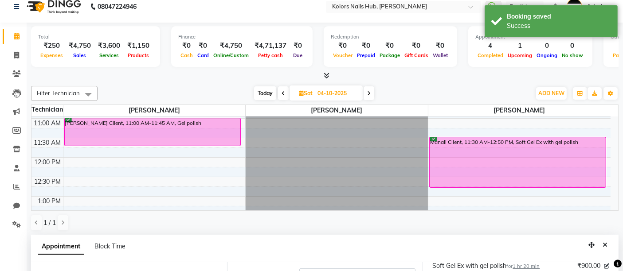
scroll to position [0, 0]
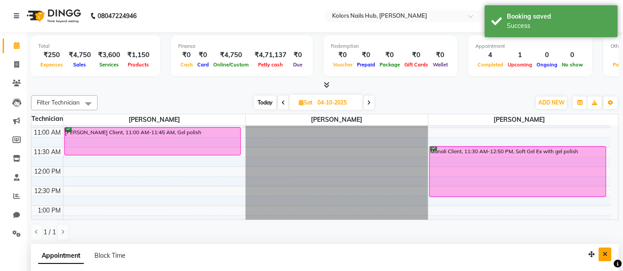
click at [605, 255] on icon "Close" at bounding box center [604, 254] width 5 height 6
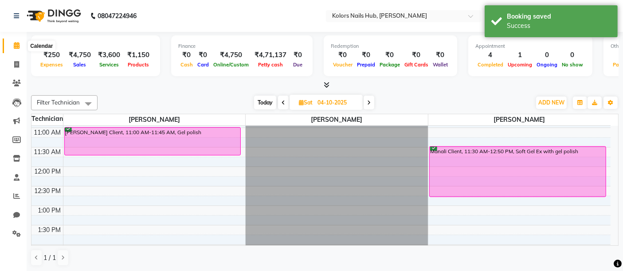
click at [16, 42] on icon at bounding box center [17, 45] width 6 height 7
click at [19, 61] on icon at bounding box center [16, 64] width 5 height 7
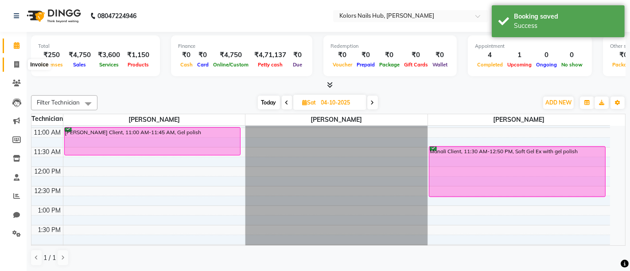
select select "7121"
select select "service"
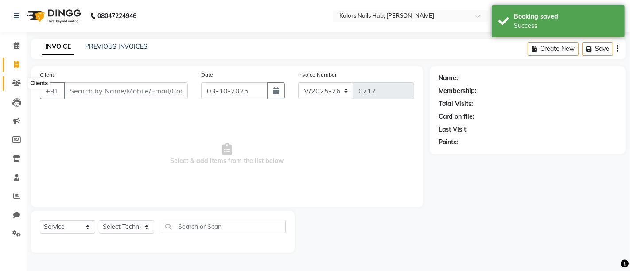
click at [20, 80] on icon at bounding box center [16, 83] width 8 height 7
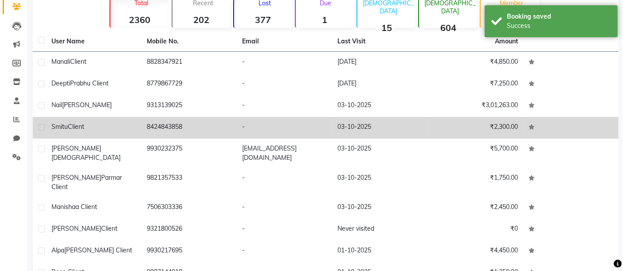
scroll to position [78, 0]
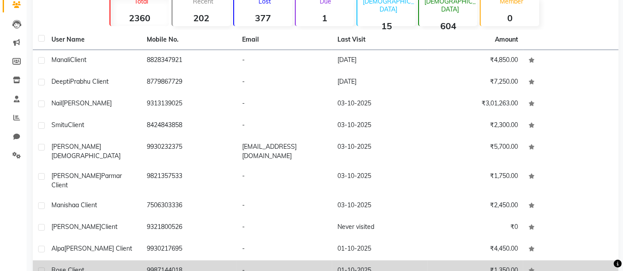
click at [134, 261] on td "Rose client" at bounding box center [93, 272] width 95 height 22
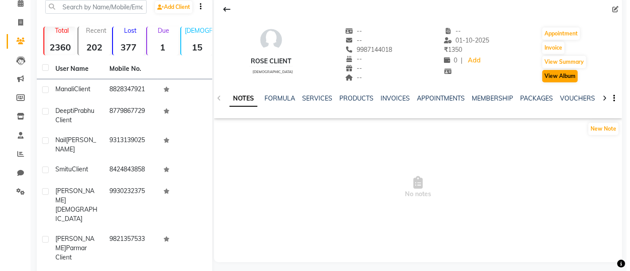
scroll to position [41, 0]
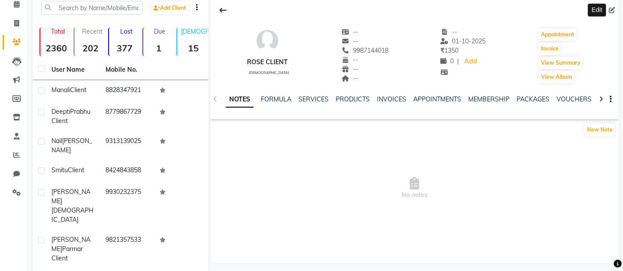
click at [612, 8] on icon at bounding box center [612, 10] width 6 height 6
select select "[DEMOGRAPHIC_DATA]"
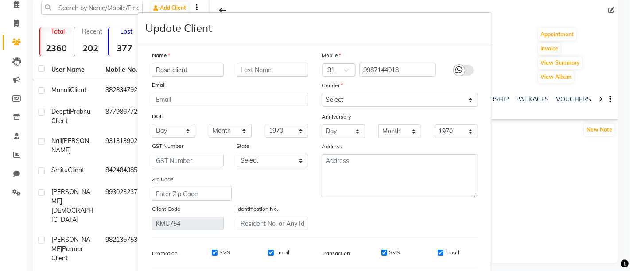
click at [467, 66] on label at bounding box center [464, 70] width 20 height 11
click at [0, 0] on input "checkbox" at bounding box center [0, 0] width 0 height 0
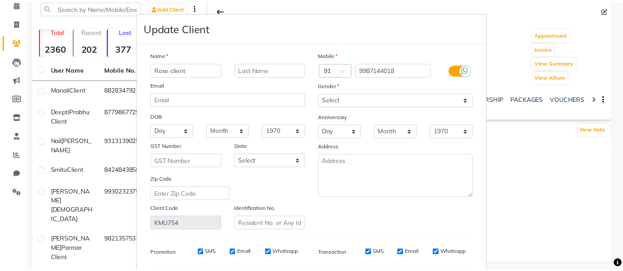
scroll to position [121, 0]
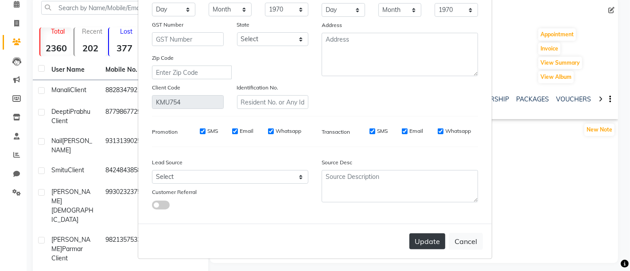
click at [429, 235] on button "Update" at bounding box center [428, 242] width 36 height 16
select select
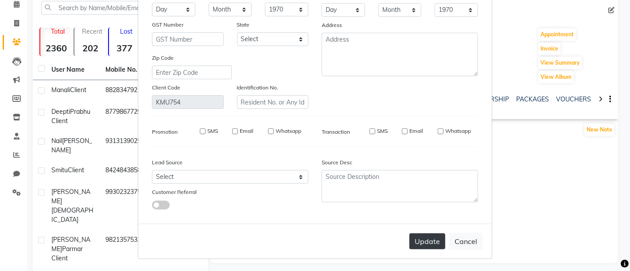
select select
checkbox input "false"
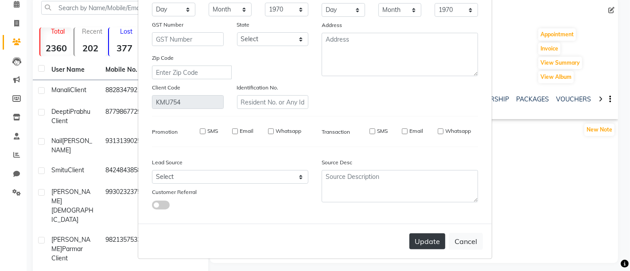
checkbox input "false"
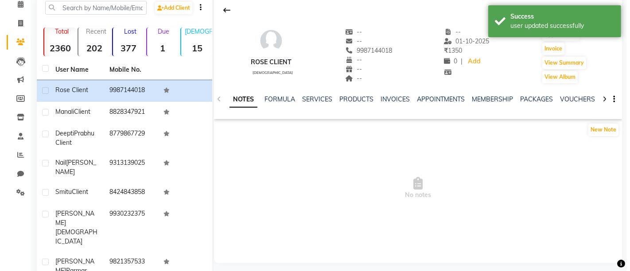
scroll to position [0, 0]
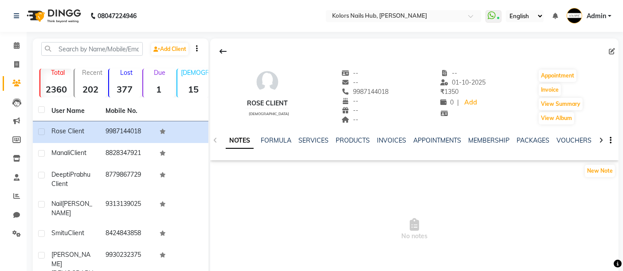
click at [14, 82] on icon at bounding box center [16, 83] width 8 height 7
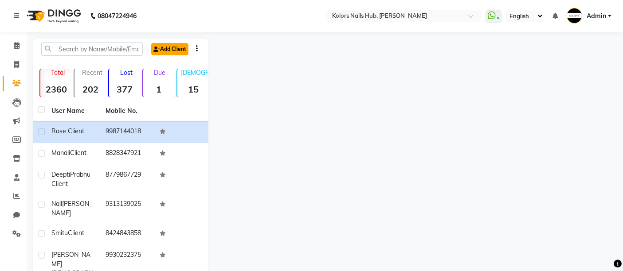
click at [169, 49] on link "Add Client" at bounding box center [169, 49] width 37 height 12
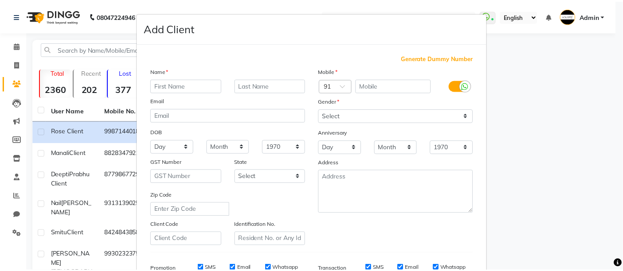
scroll to position [137, 0]
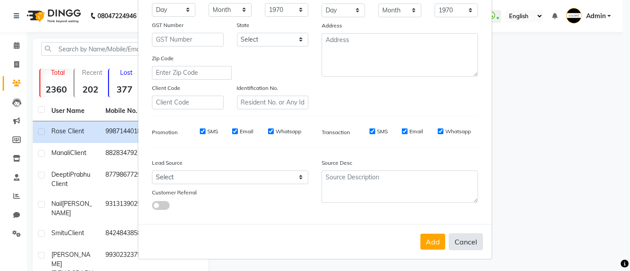
click at [453, 239] on button "Cancel" at bounding box center [466, 242] width 34 height 17
select select
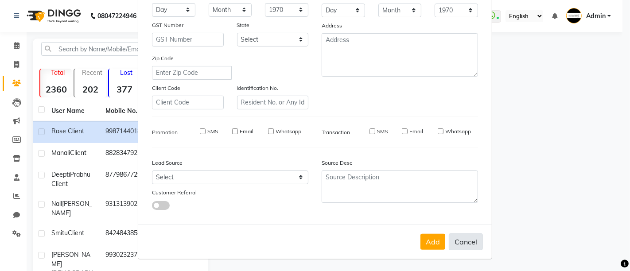
select select
checkbox input "false"
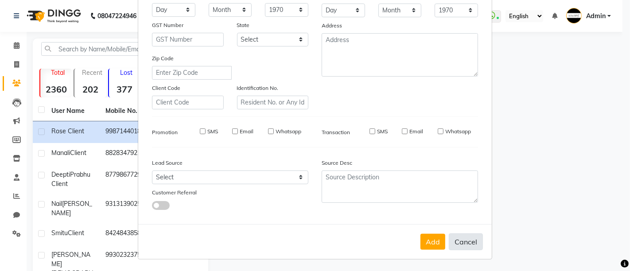
checkbox input "false"
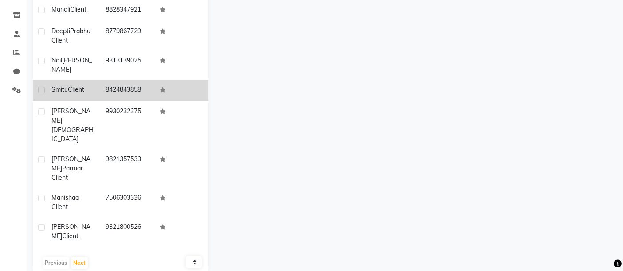
scroll to position [158, 0]
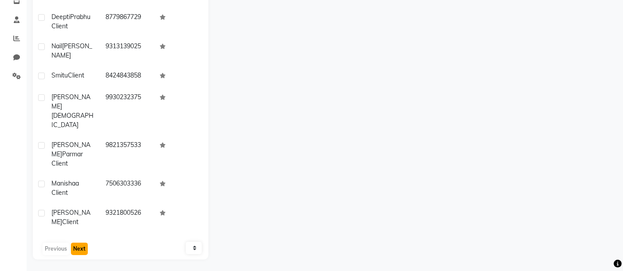
click at [78, 246] on button "Next" at bounding box center [79, 249] width 17 height 12
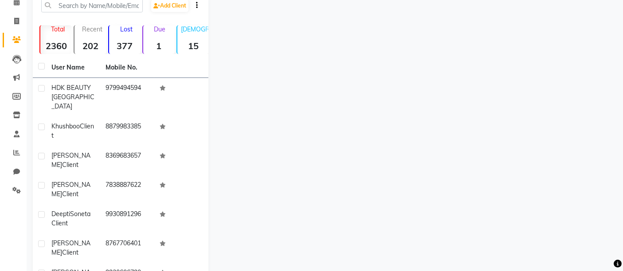
scroll to position [43, 0]
click at [16, 23] on icon at bounding box center [16, 21] width 5 height 7
select select "7121"
select select "service"
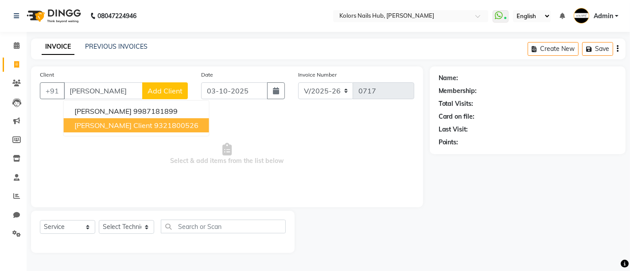
click at [155, 121] on ngb-highlight "9321800526" at bounding box center [176, 125] width 44 height 9
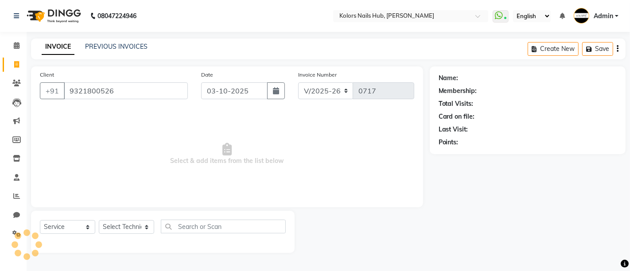
type input "9321800526"
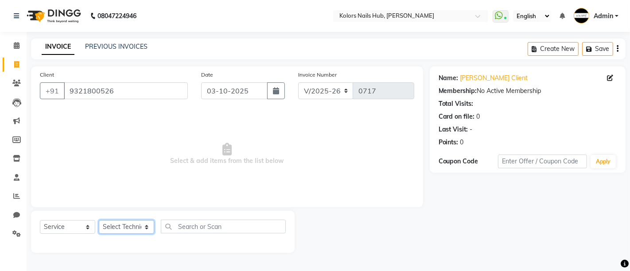
click at [131, 225] on select "Select Technician [PERSON_NAME] [PERSON_NAME]" at bounding box center [126, 227] width 55 height 14
select select "59814"
click at [99, 220] on select "Select Technician [PERSON_NAME] [PERSON_NAME]" at bounding box center [126, 227] width 55 height 14
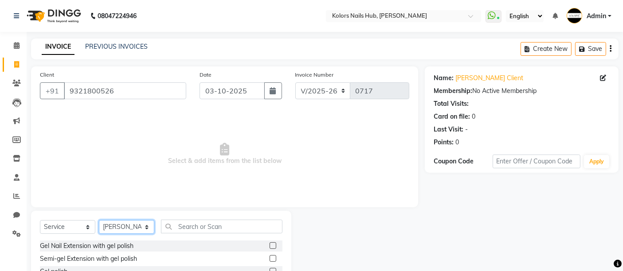
scroll to position [83, 0]
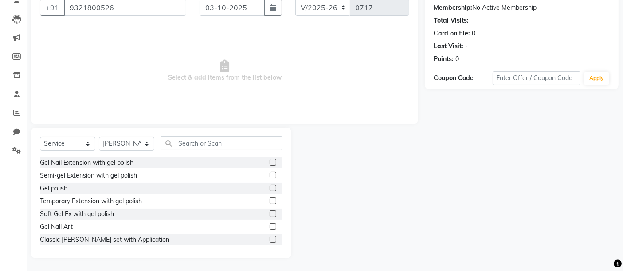
click at [270, 239] on label at bounding box center [273, 239] width 7 height 7
click at [270, 239] on input "checkbox" at bounding box center [273, 240] width 6 height 6
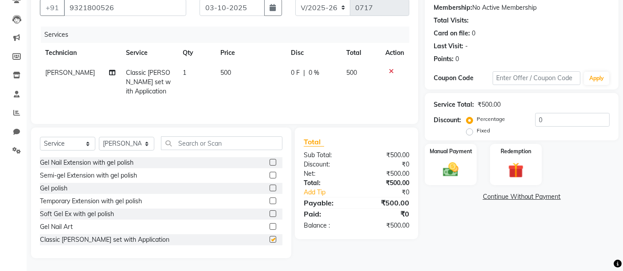
checkbox input "false"
click at [221, 73] on span "500" at bounding box center [225, 73] width 11 height 8
select select "59814"
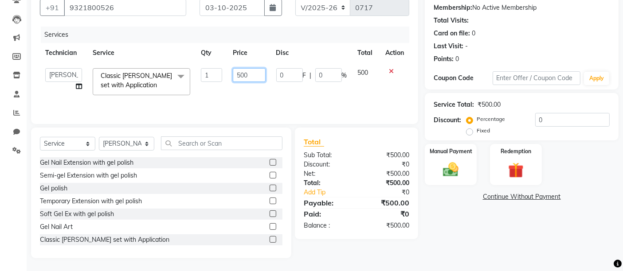
click at [241, 69] on input "500" at bounding box center [249, 75] width 32 height 14
type input "700"
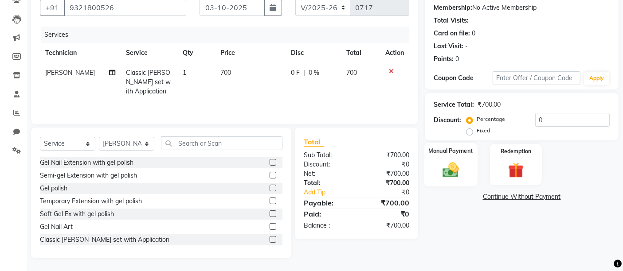
click at [457, 174] on img at bounding box center [451, 169] width 27 height 19
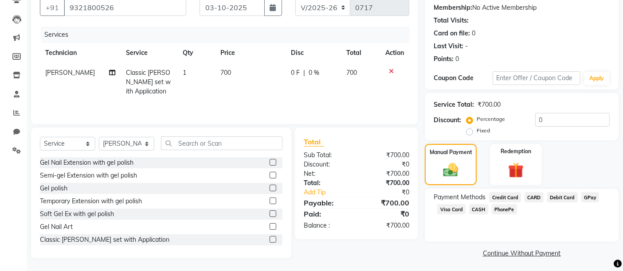
click at [474, 210] on span "CASH" at bounding box center [478, 209] width 19 height 10
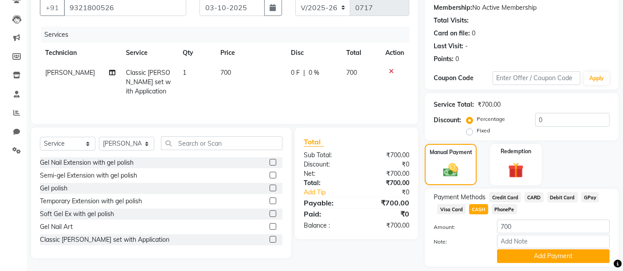
scroll to position [110, 0]
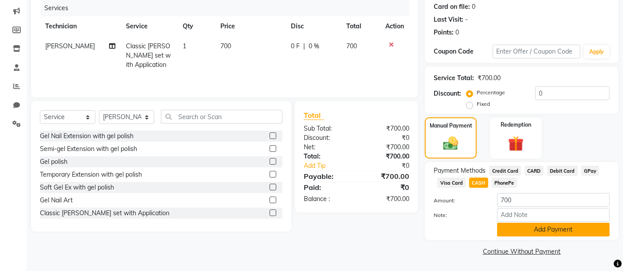
click at [510, 232] on button "Add Payment" at bounding box center [553, 230] width 113 height 14
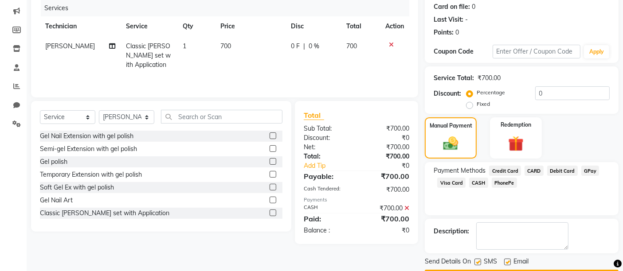
scroll to position [135, 0]
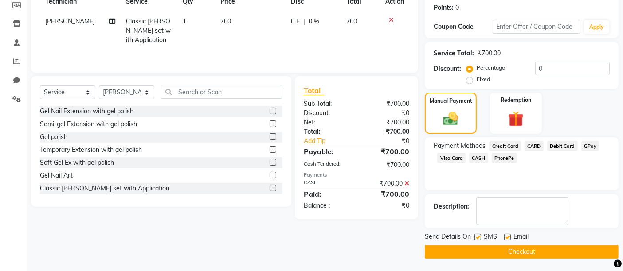
click at [502, 252] on button "Checkout" at bounding box center [522, 252] width 194 height 14
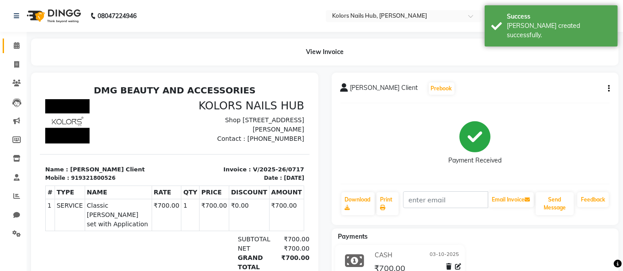
click at [20, 39] on link "Calendar" at bounding box center [13, 46] width 21 height 15
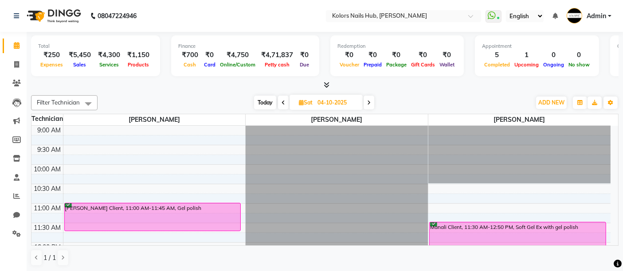
click at [309, 102] on span "Sat" at bounding box center [306, 102] width 18 height 7
select select "10"
select select "2025"
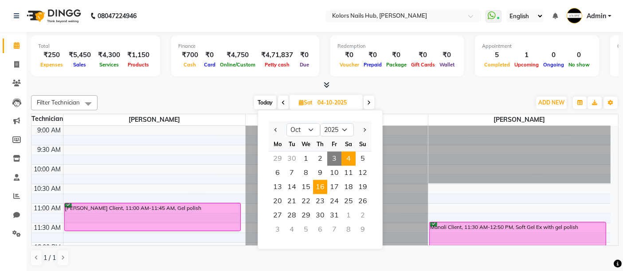
click at [320, 184] on span "16" at bounding box center [320, 187] width 14 height 14
type input "[DATE]"
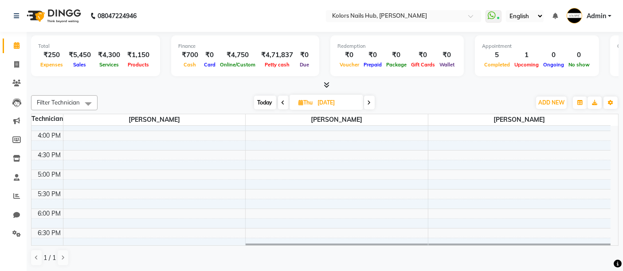
scroll to position [266, 0]
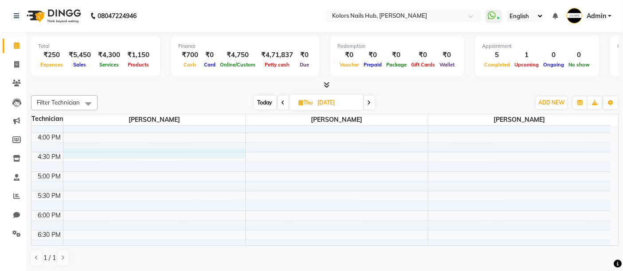
select select "59814"
select select "990"
select select "tentative"
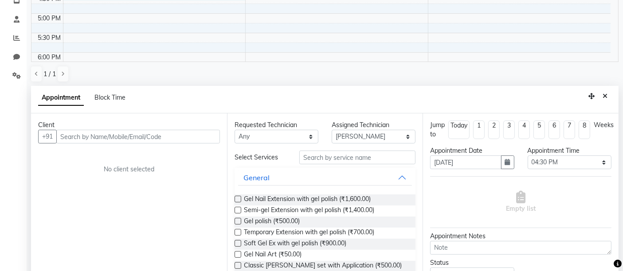
scroll to position [158, 0]
click at [237, 218] on label at bounding box center [238, 221] width 7 height 7
click at [237, 219] on input "checkbox" at bounding box center [238, 222] width 6 height 6
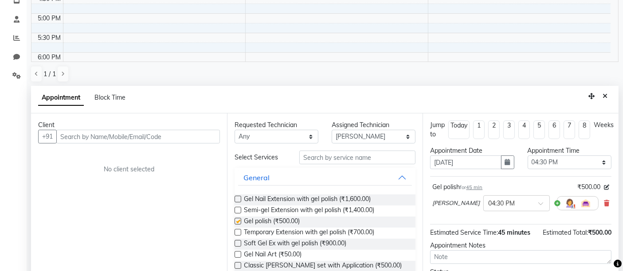
checkbox input "false"
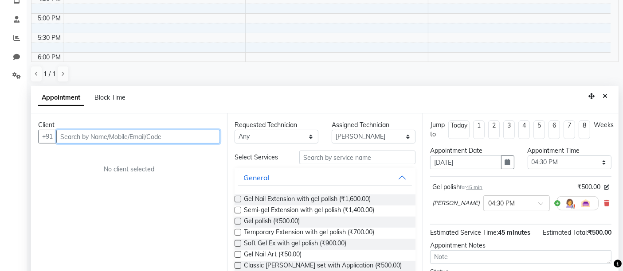
click at [197, 141] on input "text" at bounding box center [138, 137] width 164 height 14
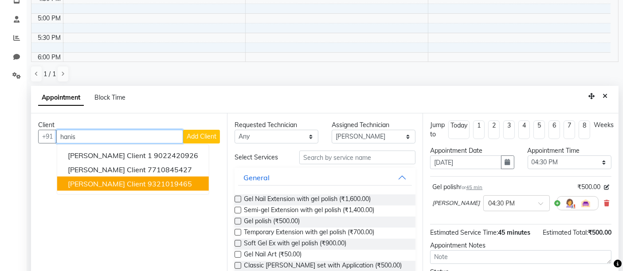
click at [182, 182] on ngb-highlight "9321019465" at bounding box center [170, 184] width 44 height 9
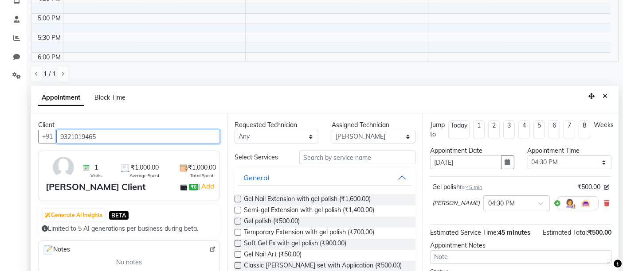
scroll to position [70, 0]
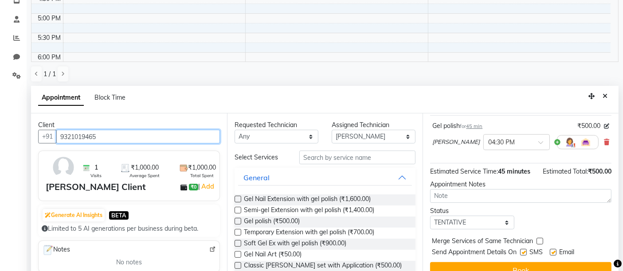
type input "9321019465"
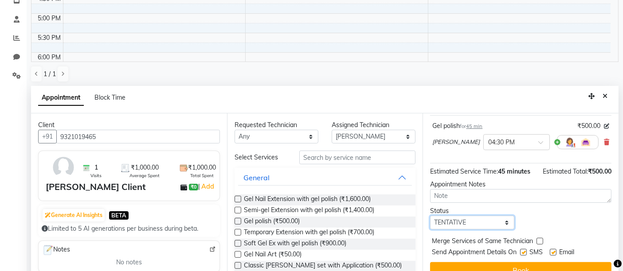
click at [454, 226] on select "Select TENTATIVE CONFIRM UPCOMING" at bounding box center [472, 223] width 84 height 14
select select "confirm booking"
click at [430, 216] on select "Select TENTATIVE CONFIRM UPCOMING" at bounding box center [472, 223] width 84 height 14
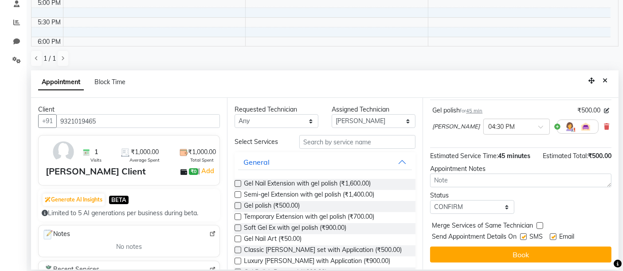
click at [239, 203] on label at bounding box center [238, 206] width 7 height 7
click at [239, 204] on input "checkbox" at bounding box center [238, 207] width 6 height 6
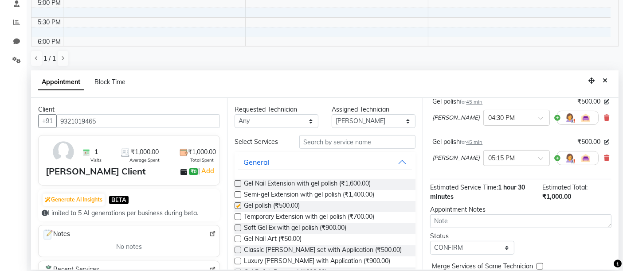
checkbox input "false"
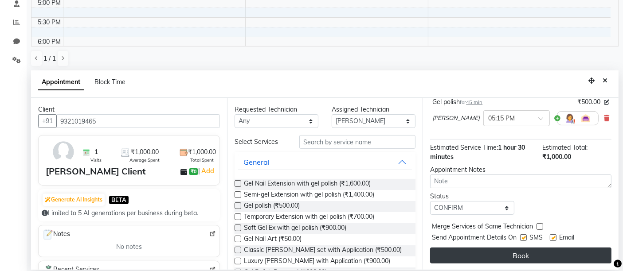
click at [517, 254] on button "Book" at bounding box center [520, 256] width 181 height 16
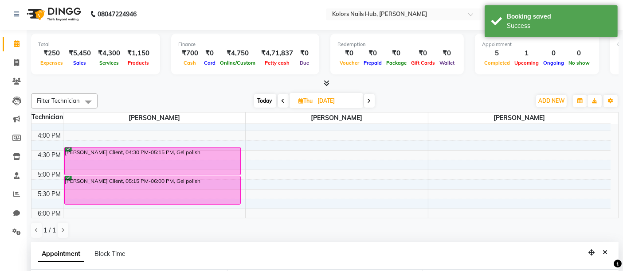
scroll to position [0, 0]
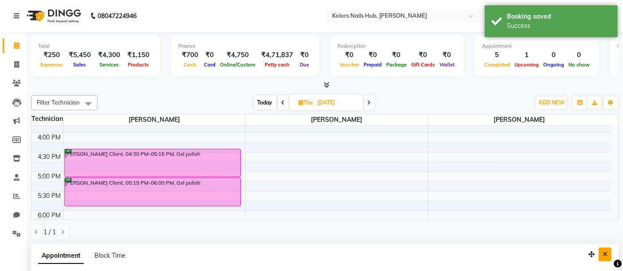
click at [605, 255] on icon "Close" at bounding box center [604, 254] width 5 height 6
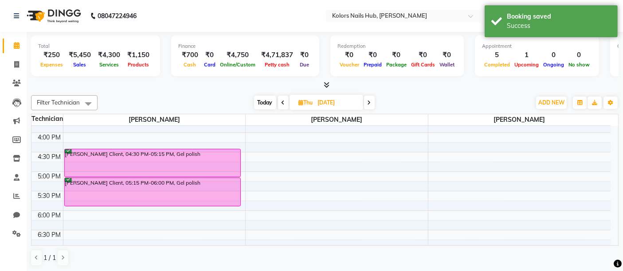
click at [268, 106] on span "Today" at bounding box center [265, 103] width 22 height 14
type input "03-10-2025"
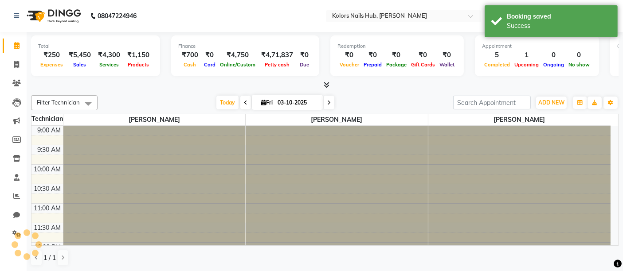
scroll to position [304, 0]
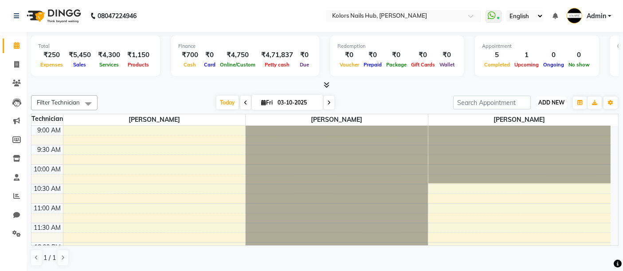
click at [552, 98] on button "ADD NEW Toggle Dropdown" at bounding box center [551, 103] width 31 height 12
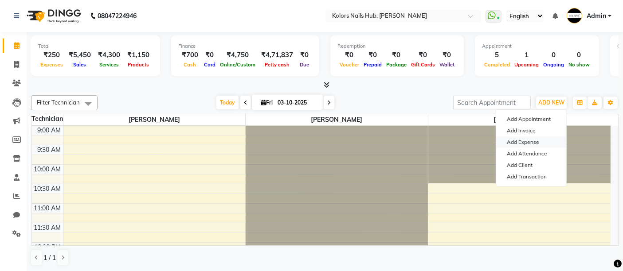
click at [540, 140] on link "Add Expense" at bounding box center [531, 143] width 70 height 12
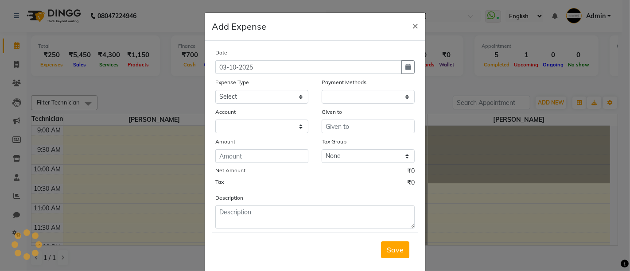
select select "1"
select select "6199"
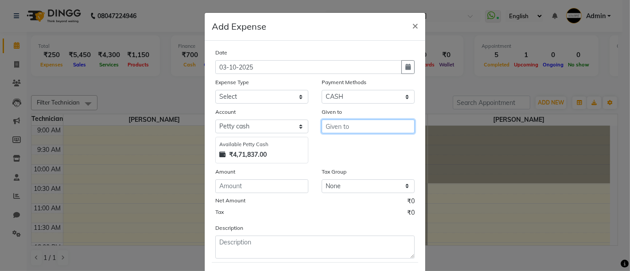
click at [339, 129] on input "text" at bounding box center [368, 127] width 93 height 14
type input "shipping"
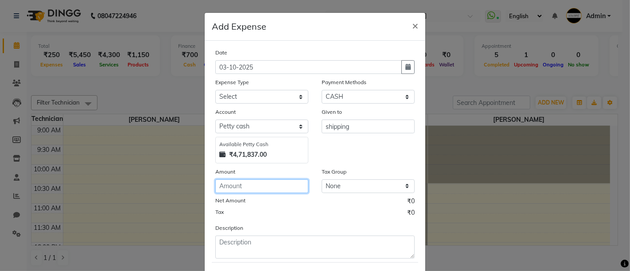
click at [274, 188] on input "number" at bounding box center [261, 187] width 93 height 14
type input "400"
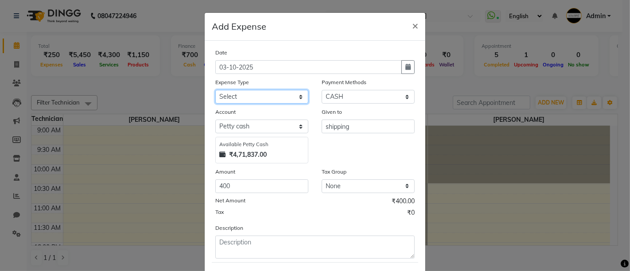
click at [266, 102] on select "Select Advance Salary Bank charges Car maintenance Cash transfer to bank Cash t…" at bounding box center [261, 97] width 93 height 14
click at [215, 90] on select "Select Advance Salary Bank charges Car maintenance Cash transfer to bank Cash t…" at bounding box center [261, 97] width 93 height 14
click at [262, 96] on select "Select Advance Salary Bank charges Car maintenance Cash transfer to bank Cash t…" at bounding box center [261, 97] width 93 height 14
select select "9"
click at [274, 93] on select "Select Advance Salary Bank charges Car maintenance Cash transfer to bank Cash t…" at bounding box center [261, 97] width 93 height 14
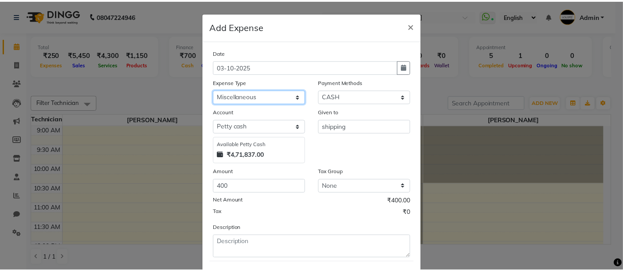
scroll to position [45, 0]
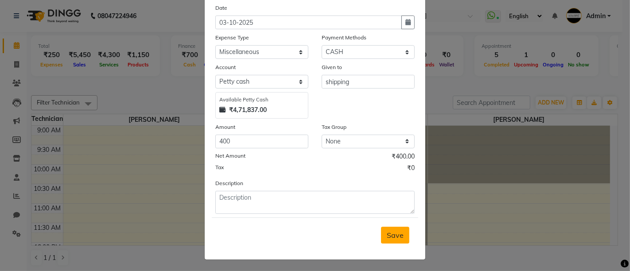
click at [398, 235] on span "Save" at bounding box center [395, 235] width 17 height 9
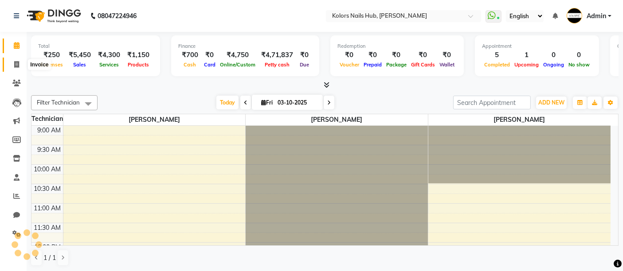
click at [21, 63] on span at bounding box center [17, 65] width 16 height 10
select select "7121"
select select "service"
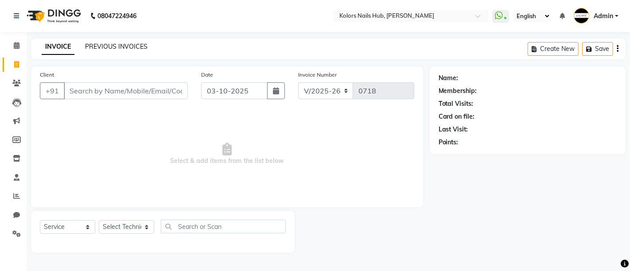
click at [120, 43] on link "PREVIOUS INVOICES" at bounding box center [116, 47] width 63 height 8
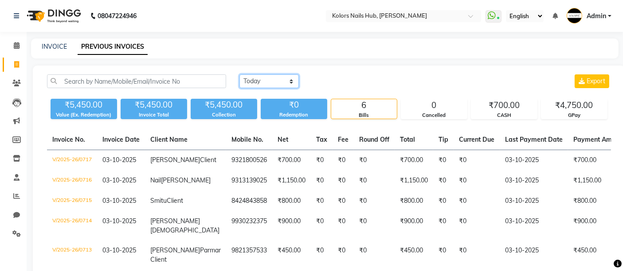
click at [254, 84] on select "[DATE] [DATE] Custom Range" at bounding box center [268, 81] width 59 height 14
select select "range"
click at [239, 74] on select "[DATE] [DATE] Custom Range" at bounding box center [268, 81] width 59 height 14
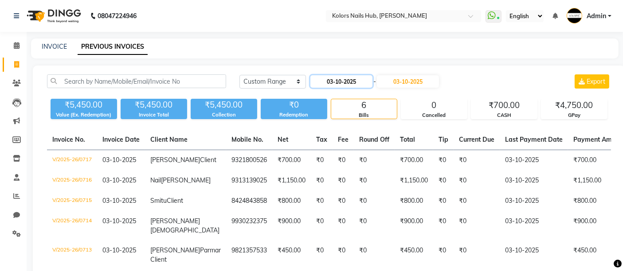
click at [356, 83] on input "03-10-2025" at bounding box center [341, 81] width 62 height 12
select select "10"
select select "2025"
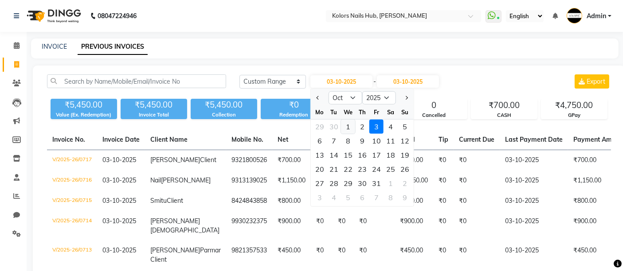
click at [348, 126] on div "1" at bounding box center [348, 127] width 14 height 14
type input "01-10-2025"
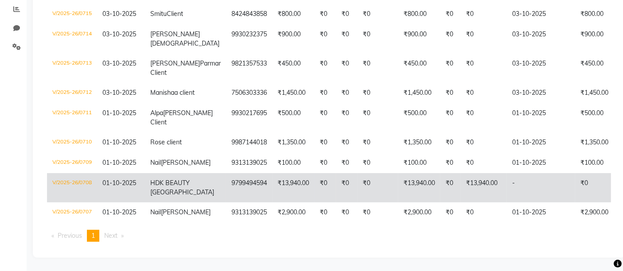
scroll to position [261, 0]
click at [280, 176] on td "₹13,940.00" at bounding box center [293, 187] width 42 height 29
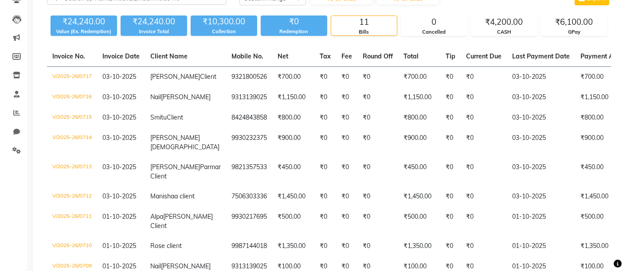
scroll to position [34, 0]
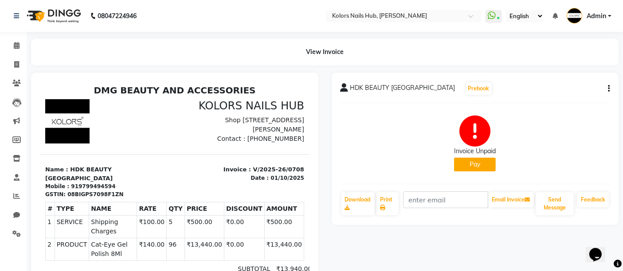
click at [479, 161] on button "Pay" at bounding box center [475, 165] width 42 height 14
select select "1"
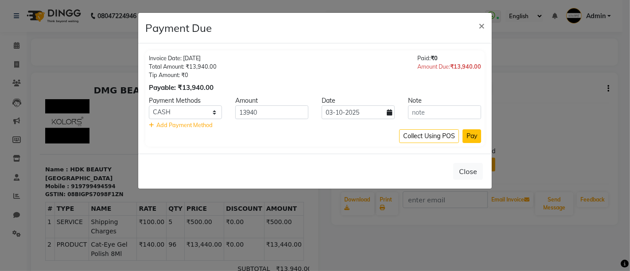
click at [475, 137] on button "Pay" at bounding box center [472, 136] width 19 height 14
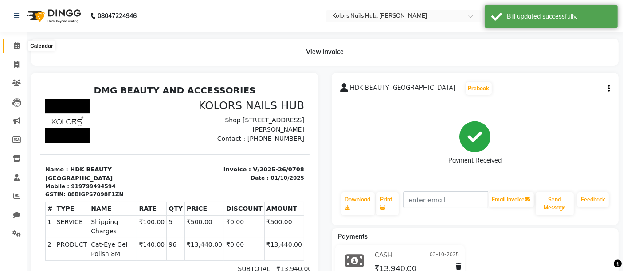
click at [15, 49] on span at bounding box center [17, 46] width 16 height 10
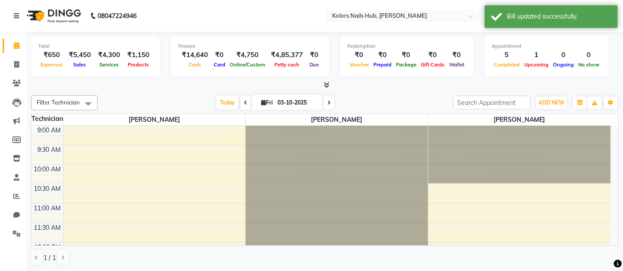
click at [325, 85] on icon at bounding box center [327, 85] width 6 height 7
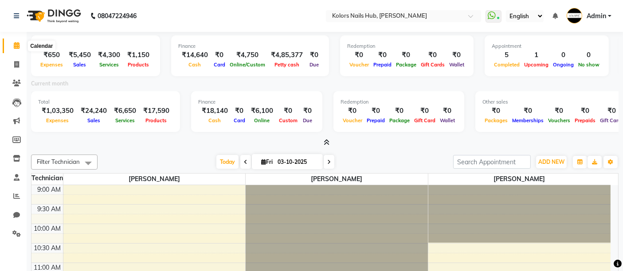
click at [12, 43] on span at bounding box center [17, 46] width 16 height 10
